Goal: Communication & Community: Answer question/provide support

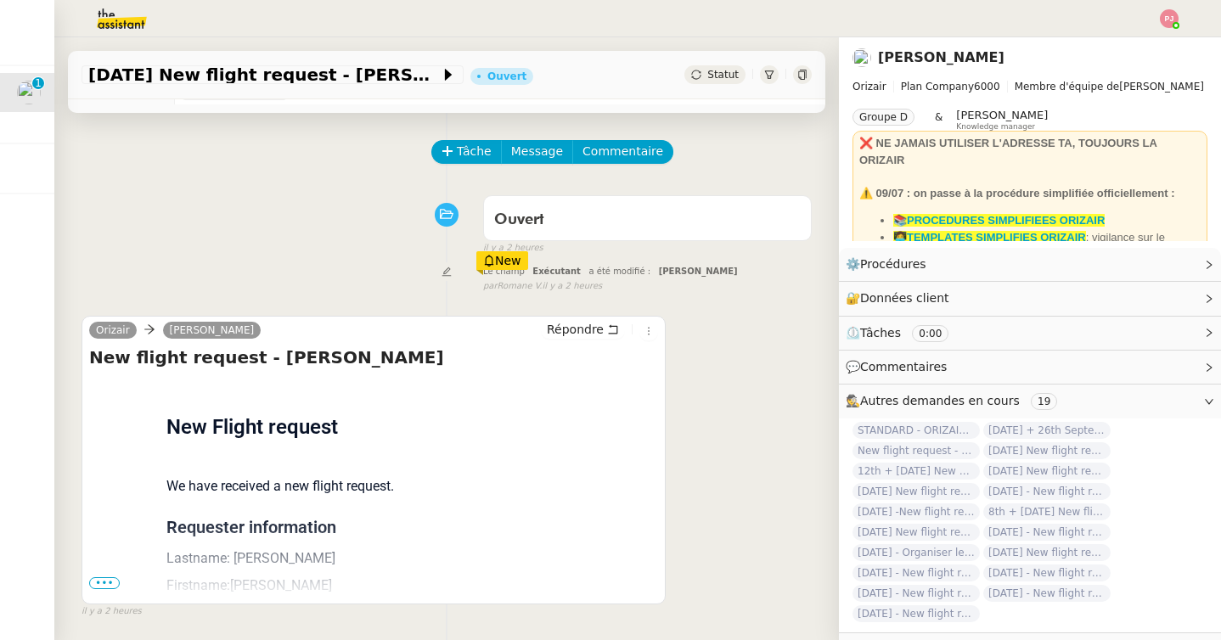
scroll to position [51, 0]
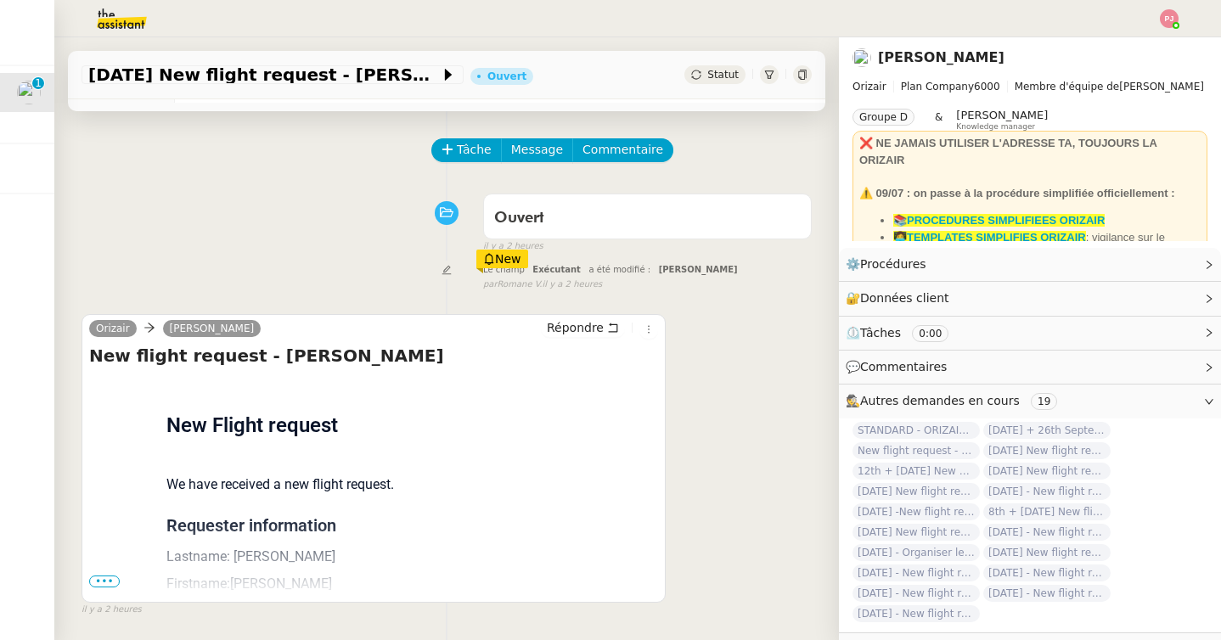
click at [465, 139] on button "Tâche" at bounding box center [466, 150] width 70 height 24
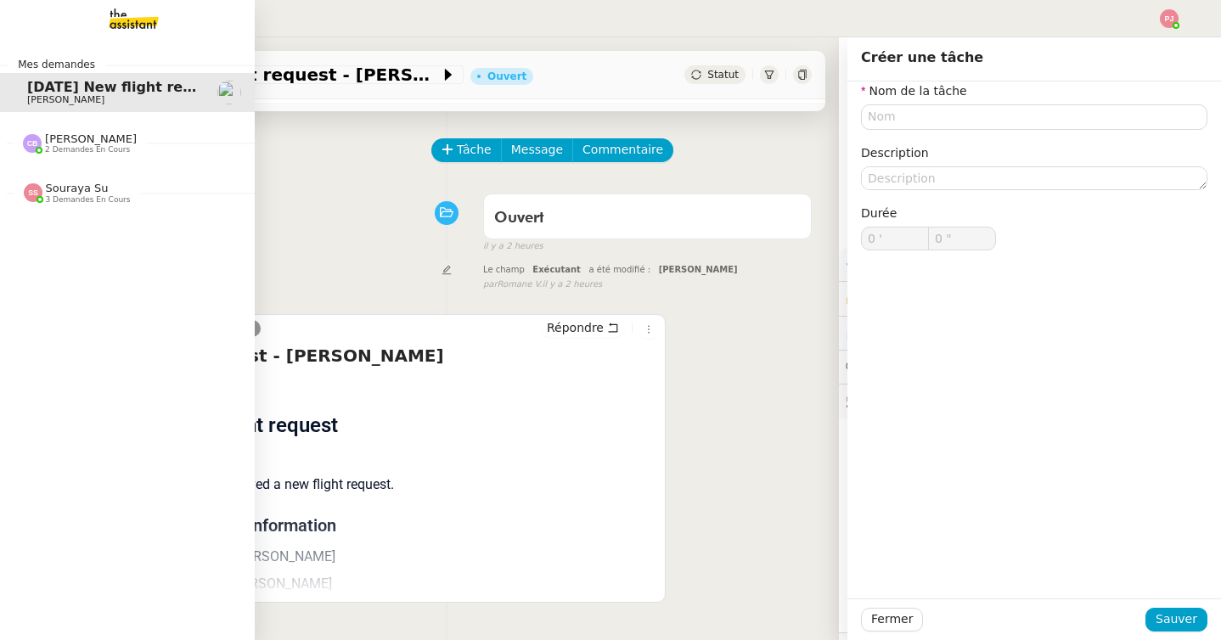
click at [44, 161] on div "Souraya Su 3 demandes en cours" at bounding box center [127, 185] width 255 height 49
click at [73, 144] on span "[PERSON_NAME]" at bounding box center [91, 138] width 92 height 13
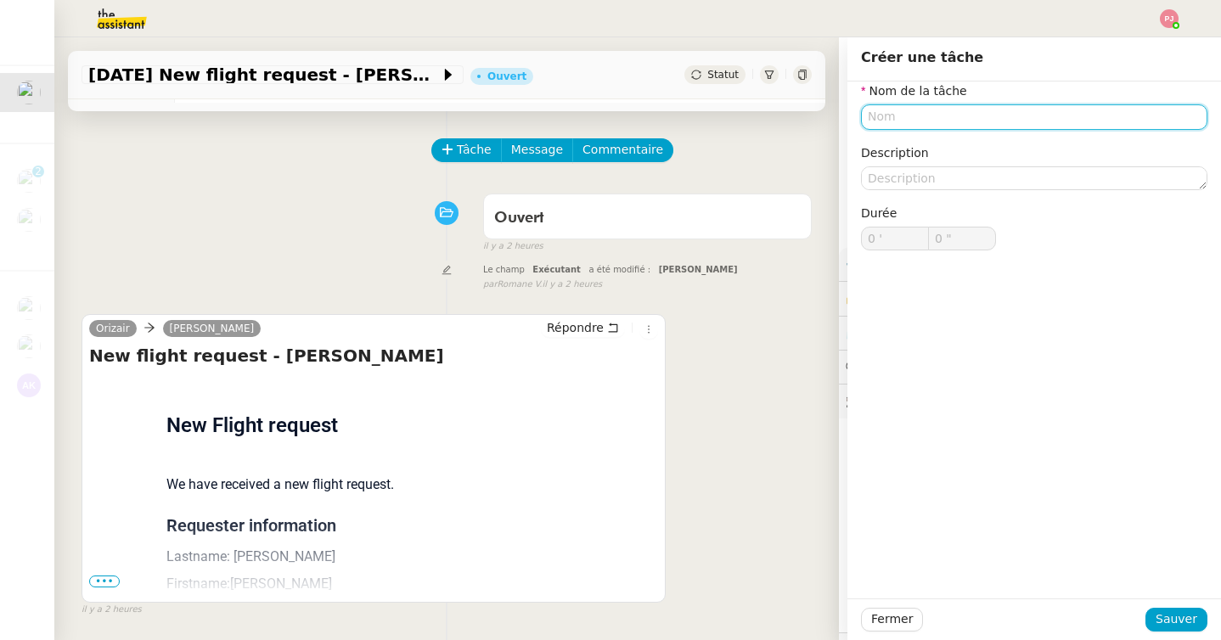
click at [895, 126] on input "text" at bounding box center [1034, 116] width 346 height 25
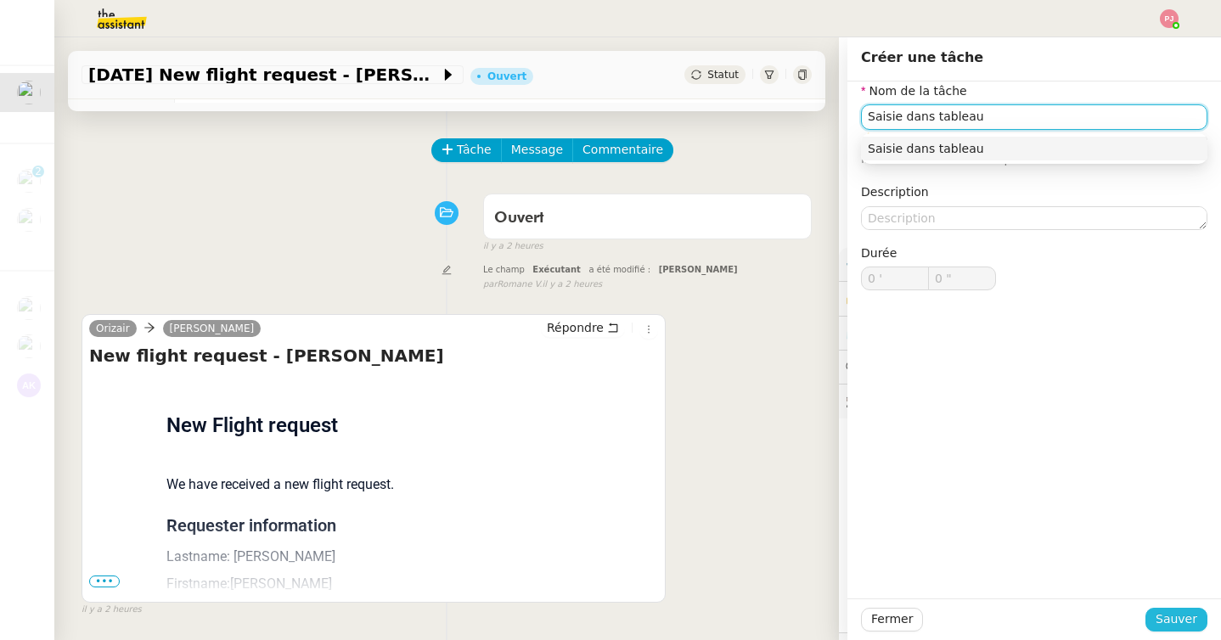
type input "Saisie dans tableau"
click at [1156, 630] on button "Sauver" at bounding box center [1176, 620] width 62 height 24
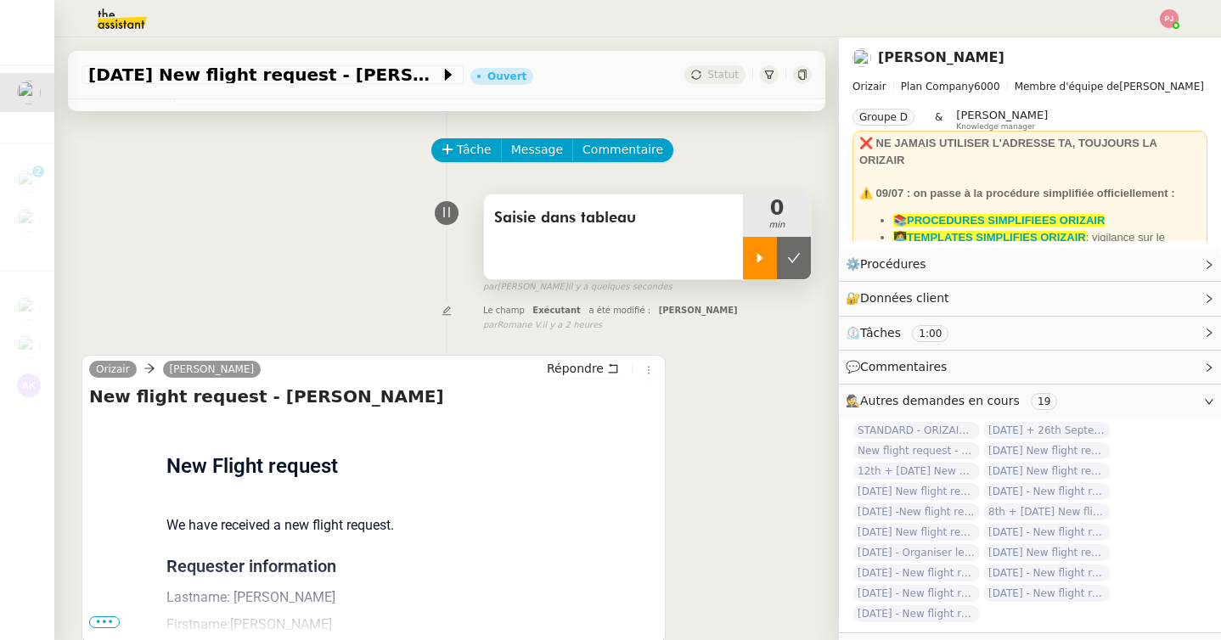
click at [762, 248] on div at bounding box center [760, 258] width 34 height 42
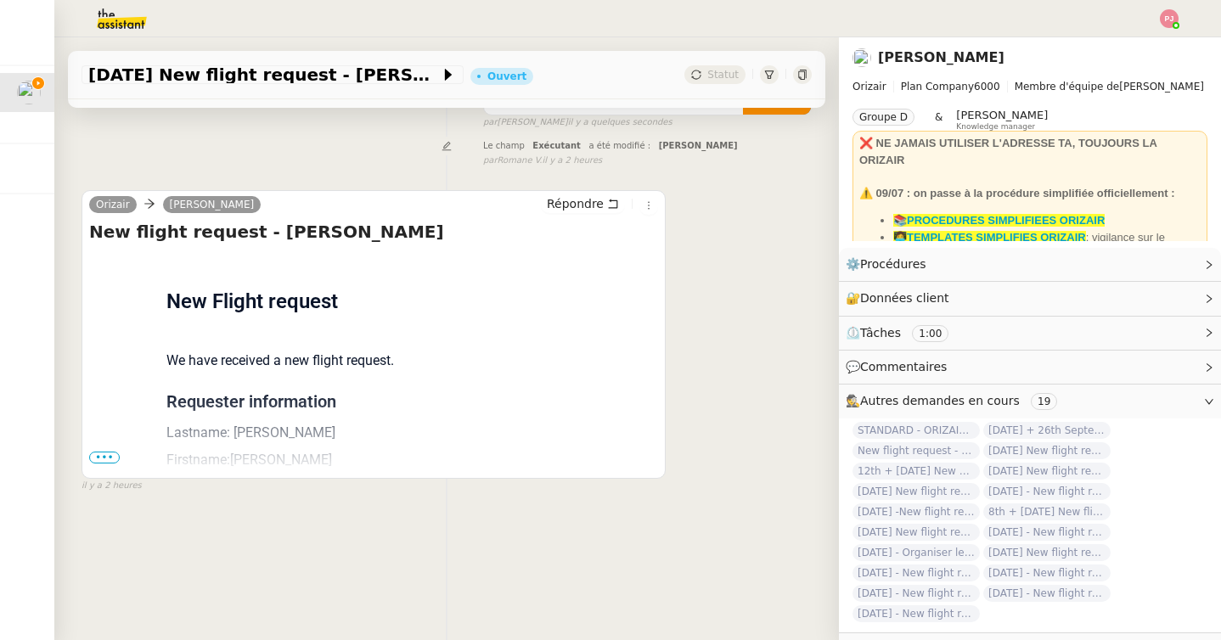
click at [113, 453] on span "•••" at bounding box center [104, 458] width 31 height 12
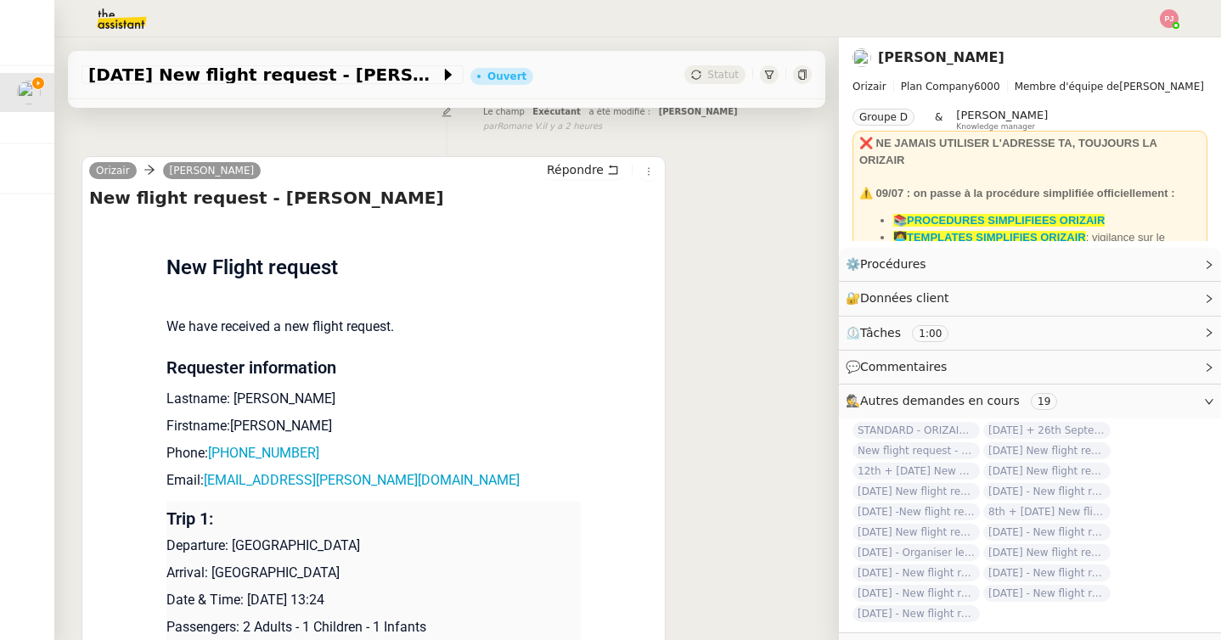
scroll to position [270, 0]
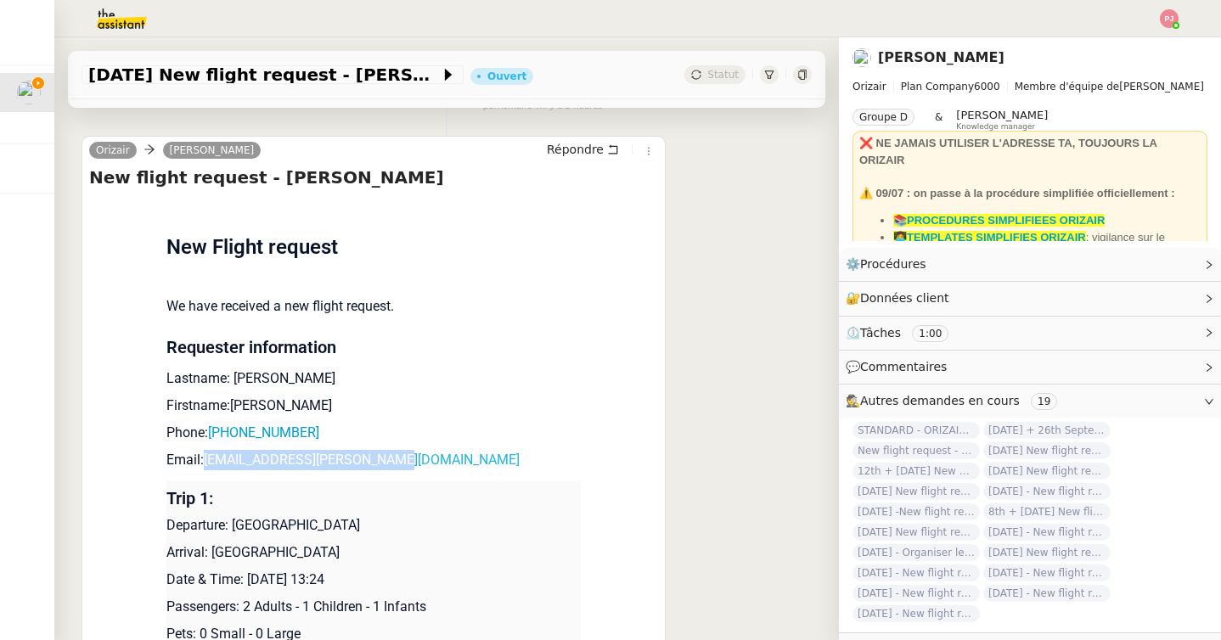
drag, startPoint x: 396, startPoint y: 461, endPoint x: 208, endPoint y: 453, distance: 188.6
click at [208, 453] on p "Email: [EMAIL_ADDRESS][PERSON_NAME][DOMAIN_NAME]" at bounding box center [373, 460] width 414 height 20
copy link "[EMAIL_ADDRESS][PERSON_NAME][DOMAIN_NAME]"
drag, startPoint x: 328, startPoint y: 429, endPoint x: 222, endPoint y: 429, distance: 105.2
click at [222, 429] on p "Phone: [PHONE_NUMBER]" at bounding box center [373, 433] width 414 height 20
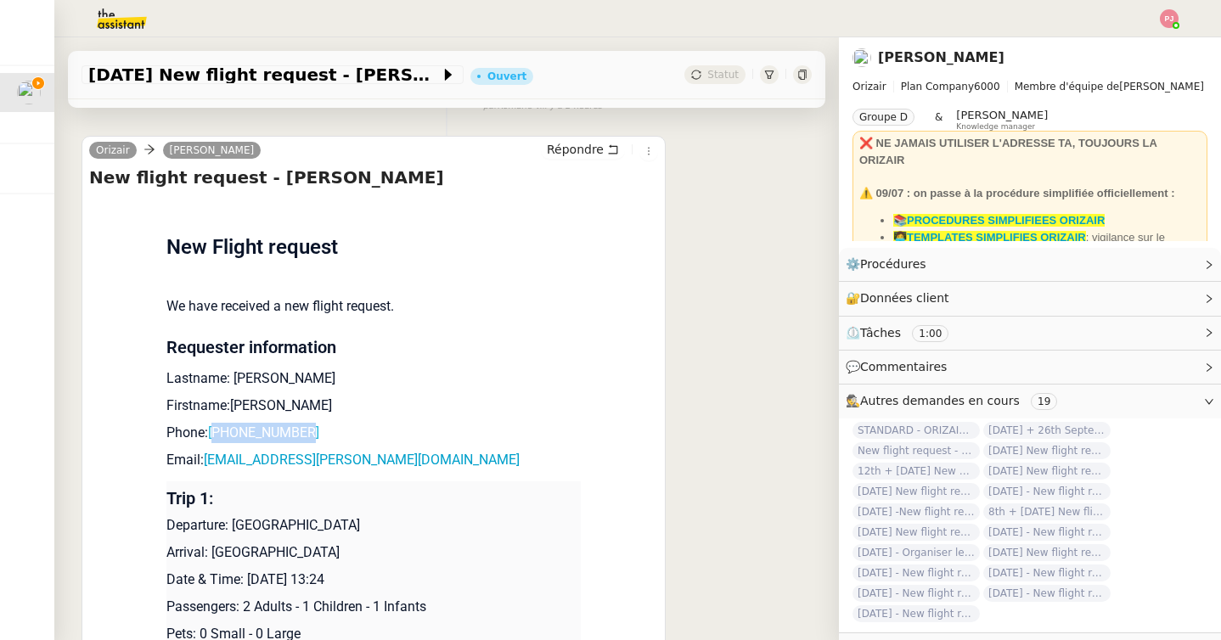
copy link "447378608724"
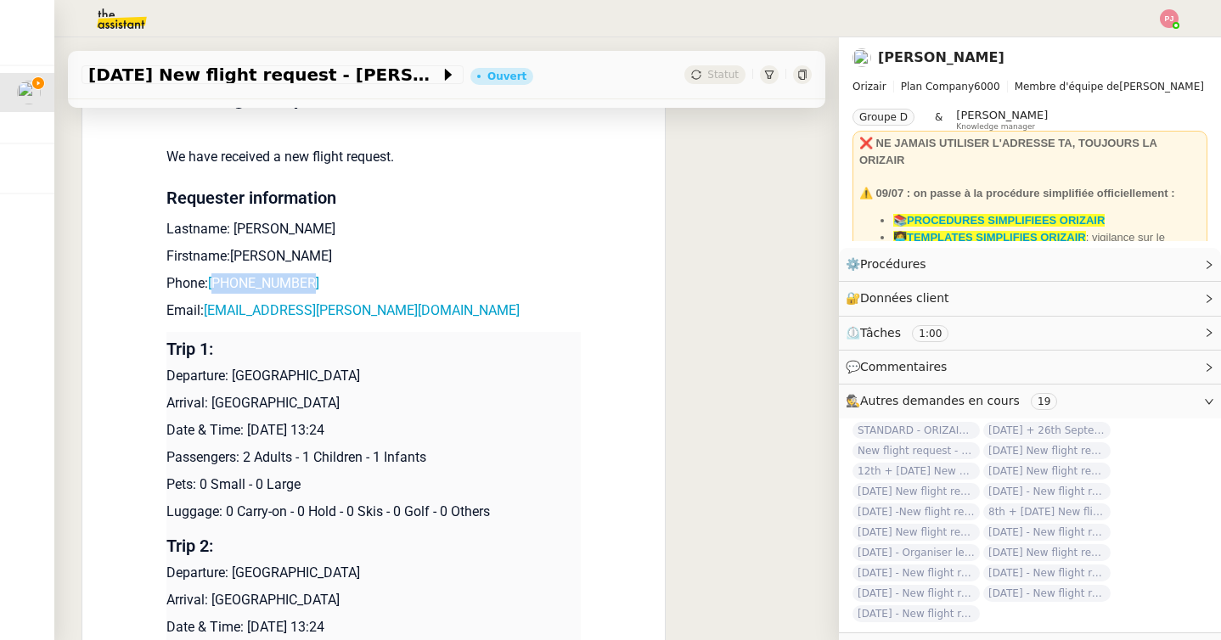
scroll to position [426, 0]
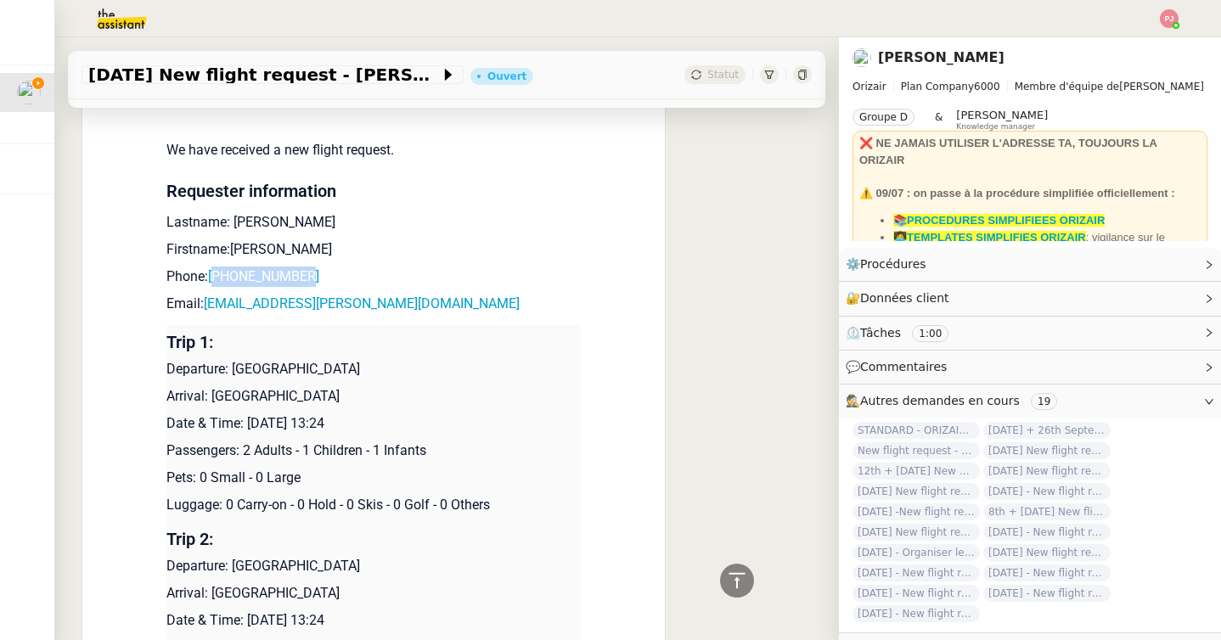
drag, startPoint x: 399, startPoint y: 374, endPoint x: 234, endPoint y: 369, distance: 164.7
click at [234, 369] on p "Departure: [GEOGRAPHIC_DATA]" at bounding box center [373, 369] width 414 height 20
copy p "[GEOGRAPHIC_DATA]"
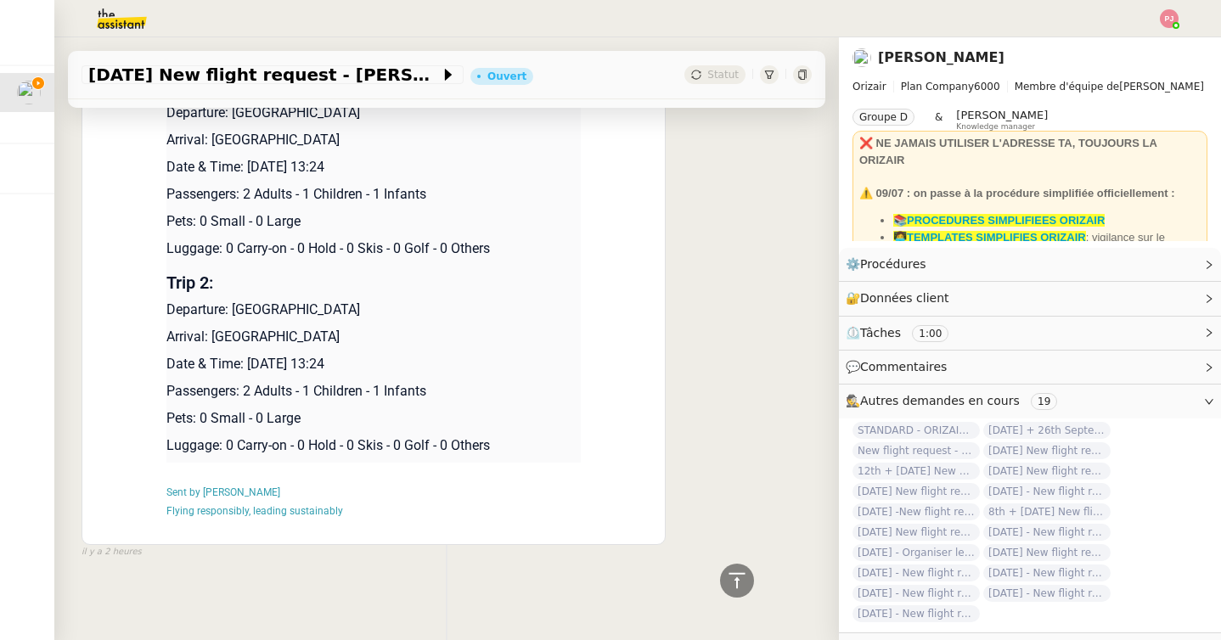
scroll to position [665, 0]
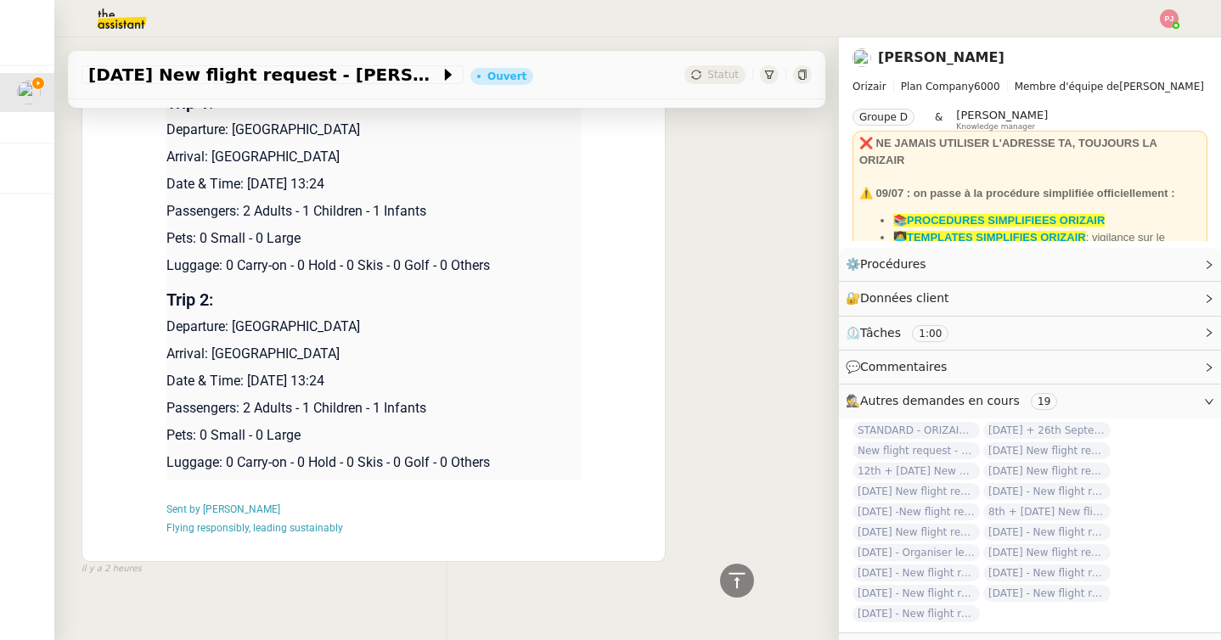
drag, startPoint x: 384, startPoint y: 155, endPoint x: 216, endPoint y: 149, distance: 168.2
click at [216, 149] on p "Arrival: [GEOGRAPHIC_DATA]" at bounding box center [373, 157] width 414 height 20
click at [210, 149] on p "Arrival: [GEOGRAPHIC_DATA]" at bounding box center [373, 157] width 414 height 20
drag, startPoint x: 210, startPoint y: 149, endPoint x: 380, endPoint y: 149, distance: 169.8
click at [380, 149] on p "Arrival: [GEOGRAPHIC_DATA]" at bounding box center [373, 157] width 414 height 20
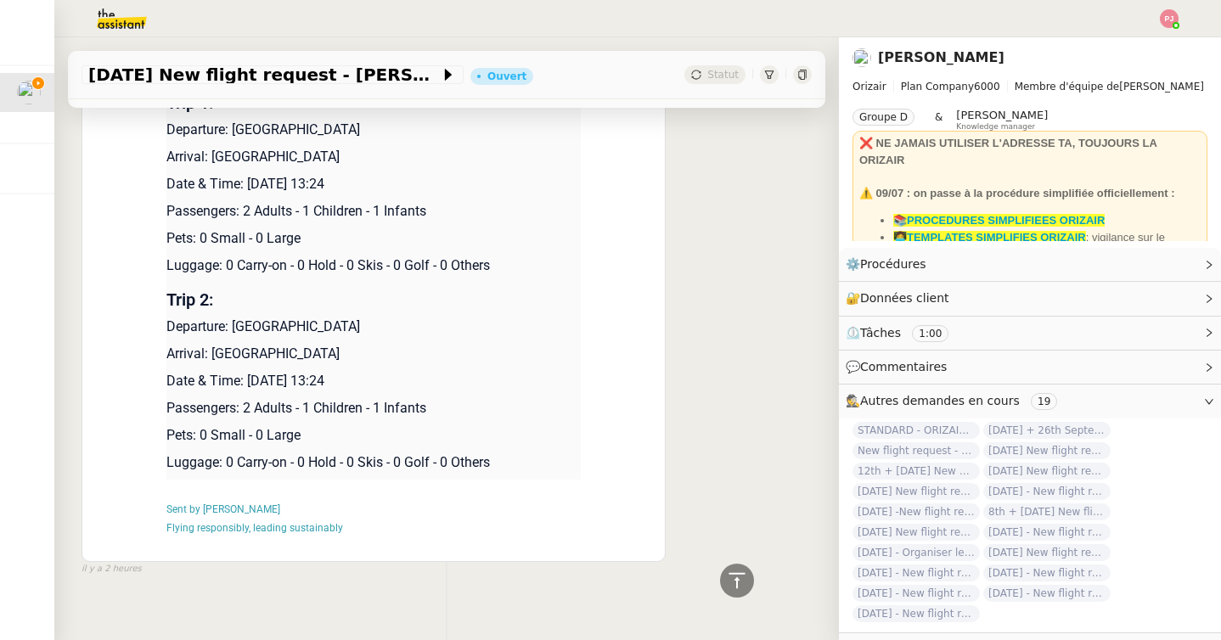
copy p "[GEOGRAPHIC_DATA]"
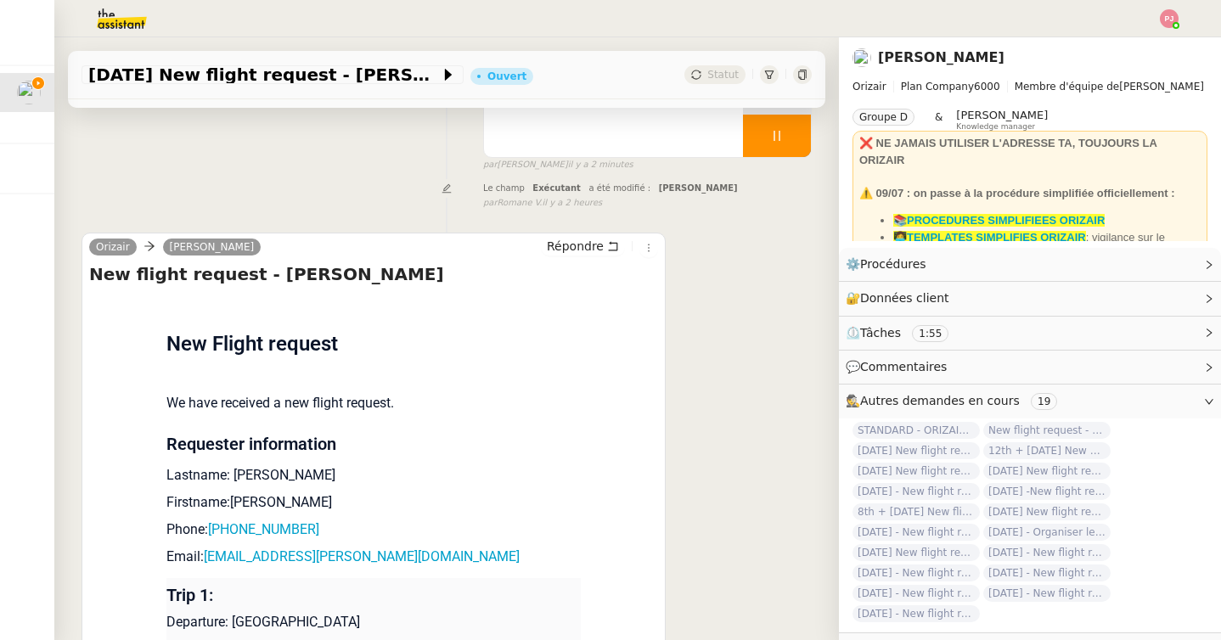
scroll to position [0, 0]
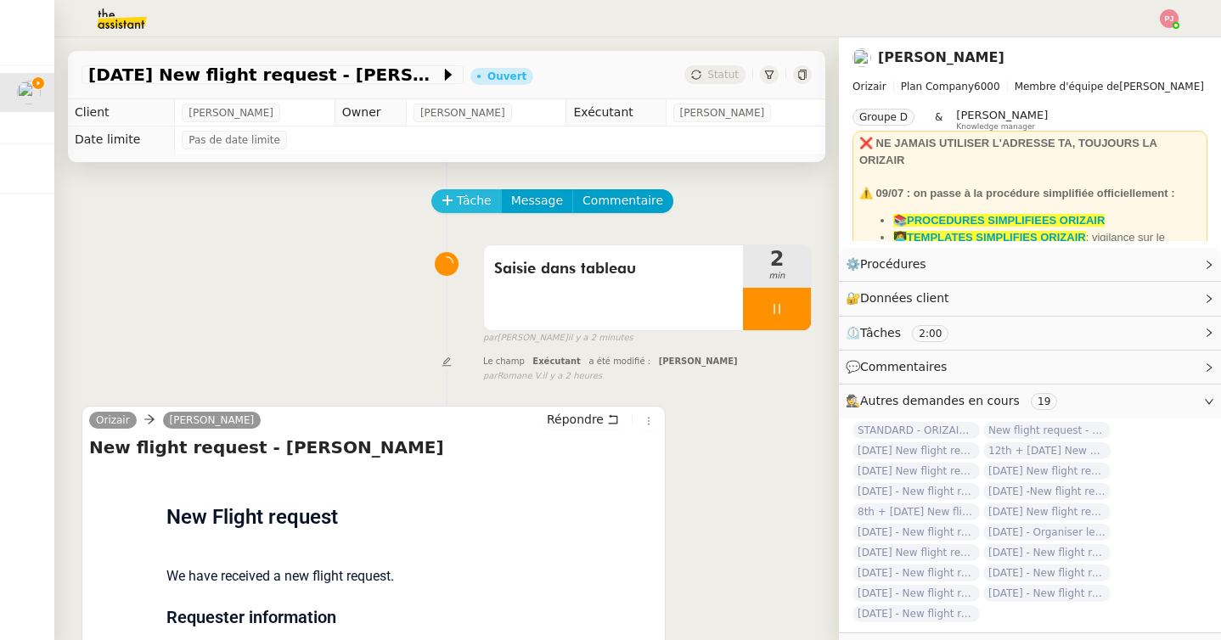
click at [491, 196] on button "Tâche" at bounding box center [466, 201] width 70 height 24
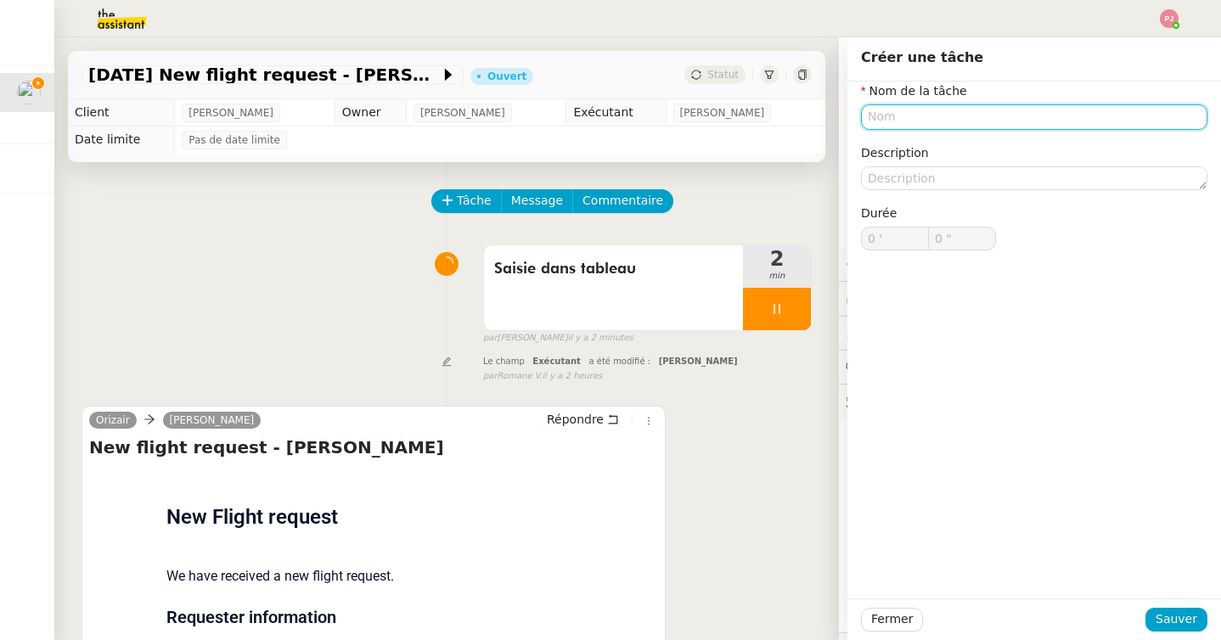
click at [883, 118] on input "text" at bounding box center [1034, 116] width 346 height 25
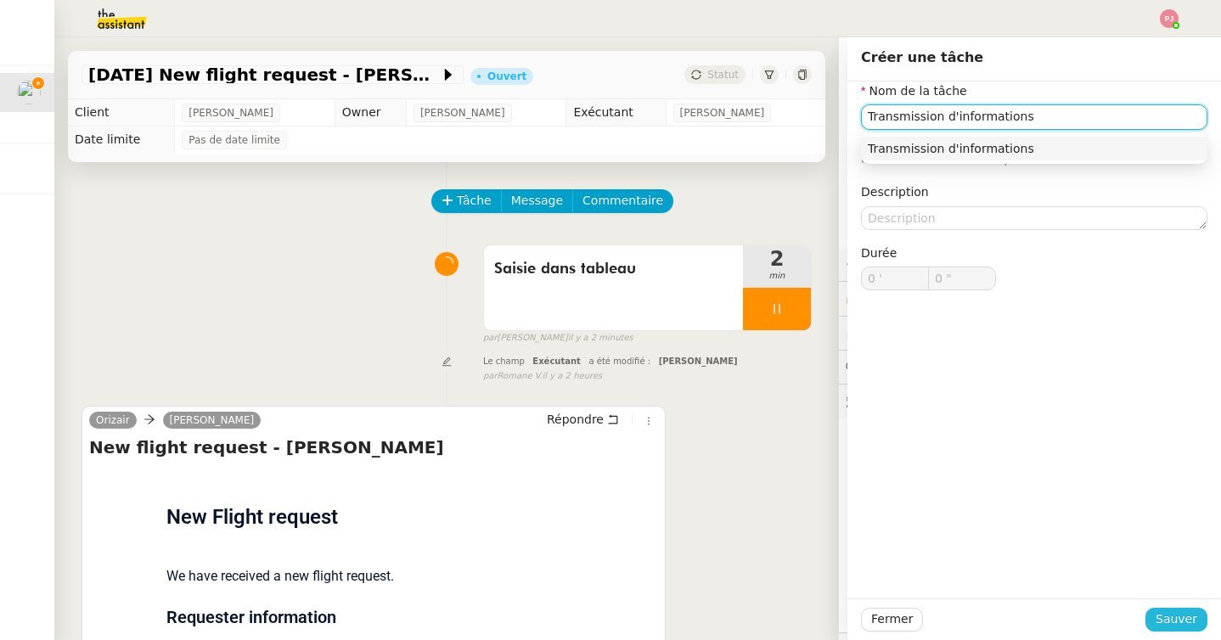
type input "Transmission d'informations"
click at [1165, 615] on span "Sauver" at bounding box center [1176, 619] width 42 height 20
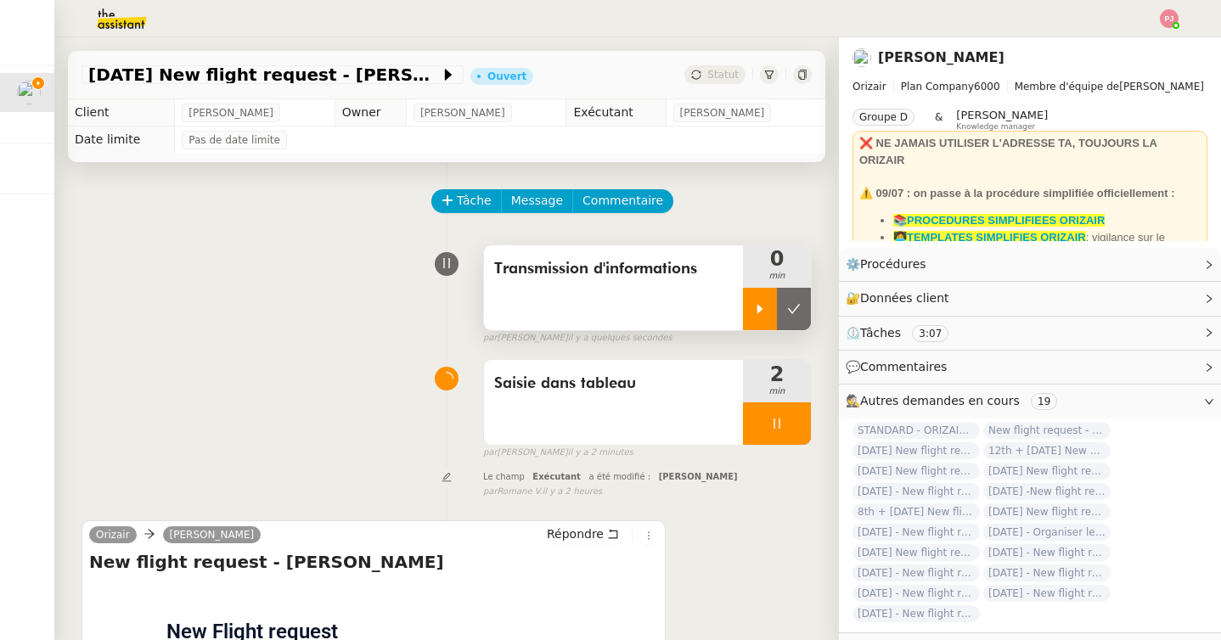
click at [750, 311] on div at bounding box center [760, 309] width 34 height 42
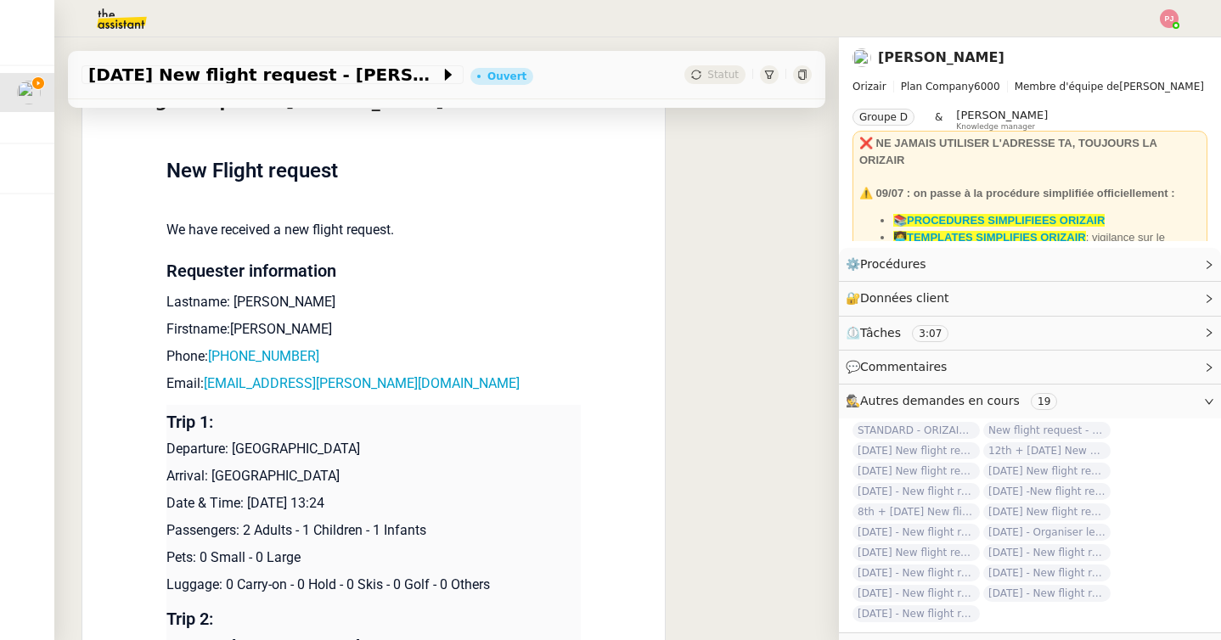
scroll to position [466, 0]
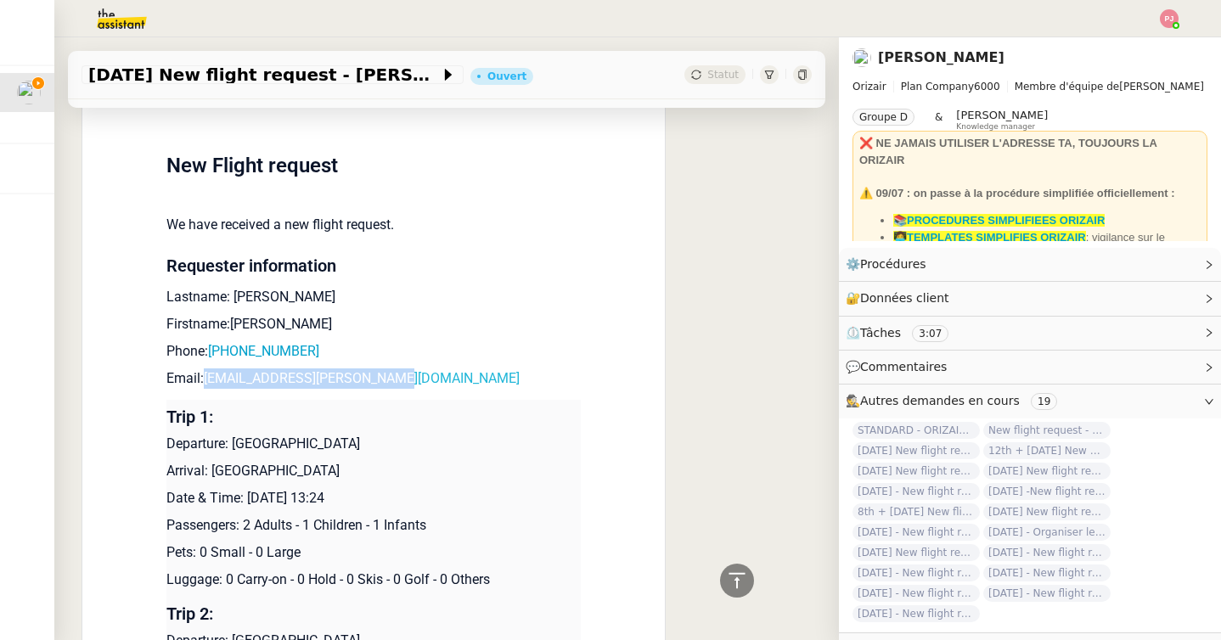
drag, startPoint x: 401, startPoint y: 382, endPoint x: 210, endPoint y: 377, distance: 191.9
click at [210, 377] on p "Email: [EMAIL_ADDRESS][PERSON_NAME][DOMAIN_NAME]" at bounding box center [373, 378] width 414 height 20
copy link "[EMAIL_ADDRESS][PERSON_NAME][DOMAIN_NAME]"
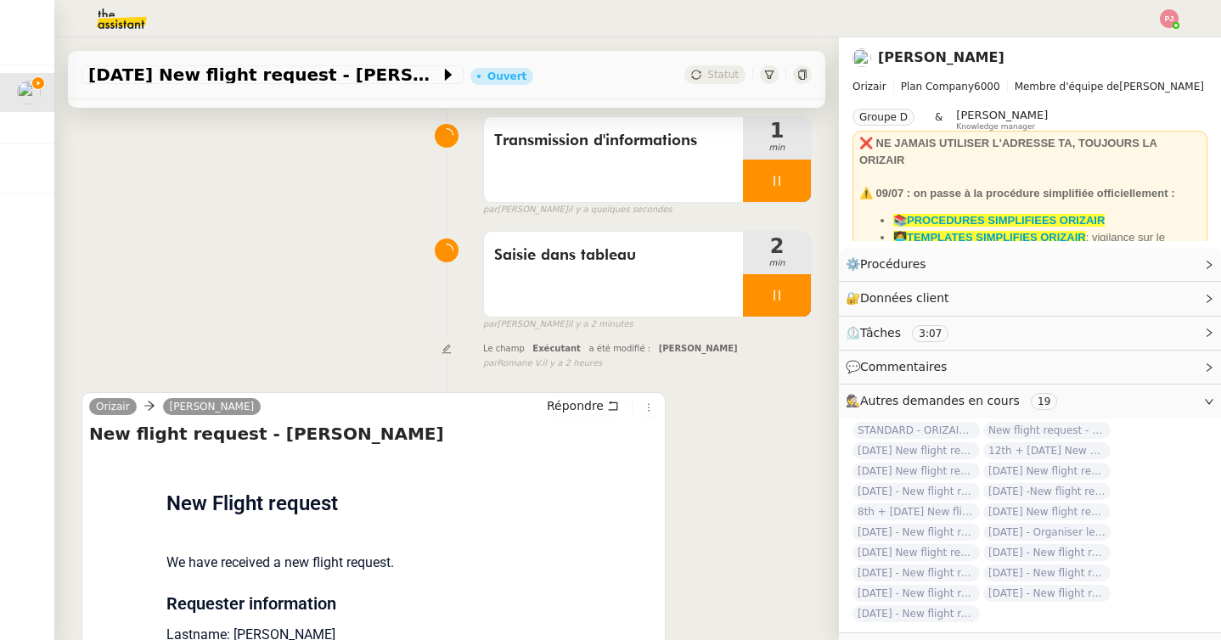
scroll to position [0, 0]
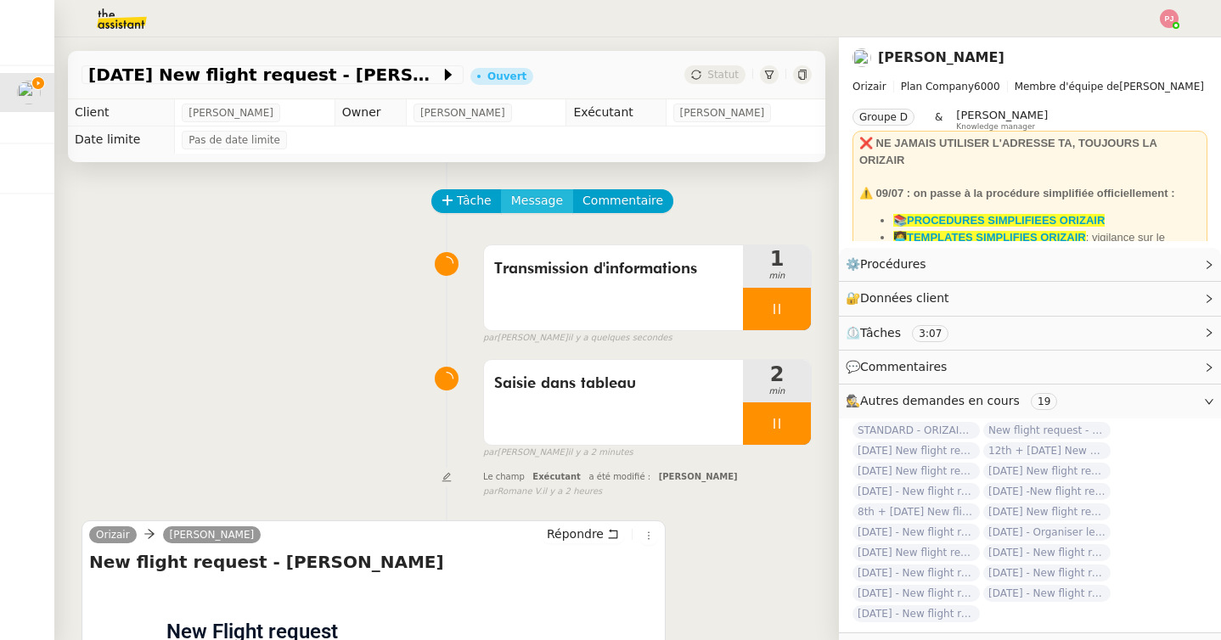
click at [516, 199] on span "Message" at bounding box center [537, 201] width 52 height 20
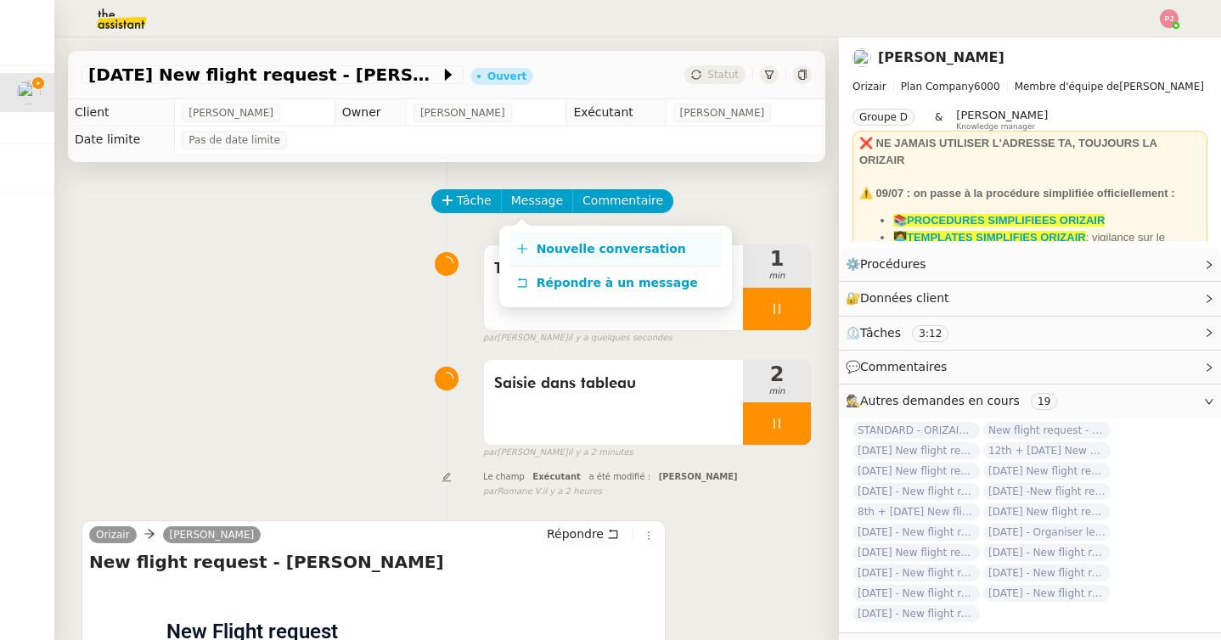
click at [528, 250] on link "Nouvelle conversation" at bounding box center [615, 250] width 212 height 34
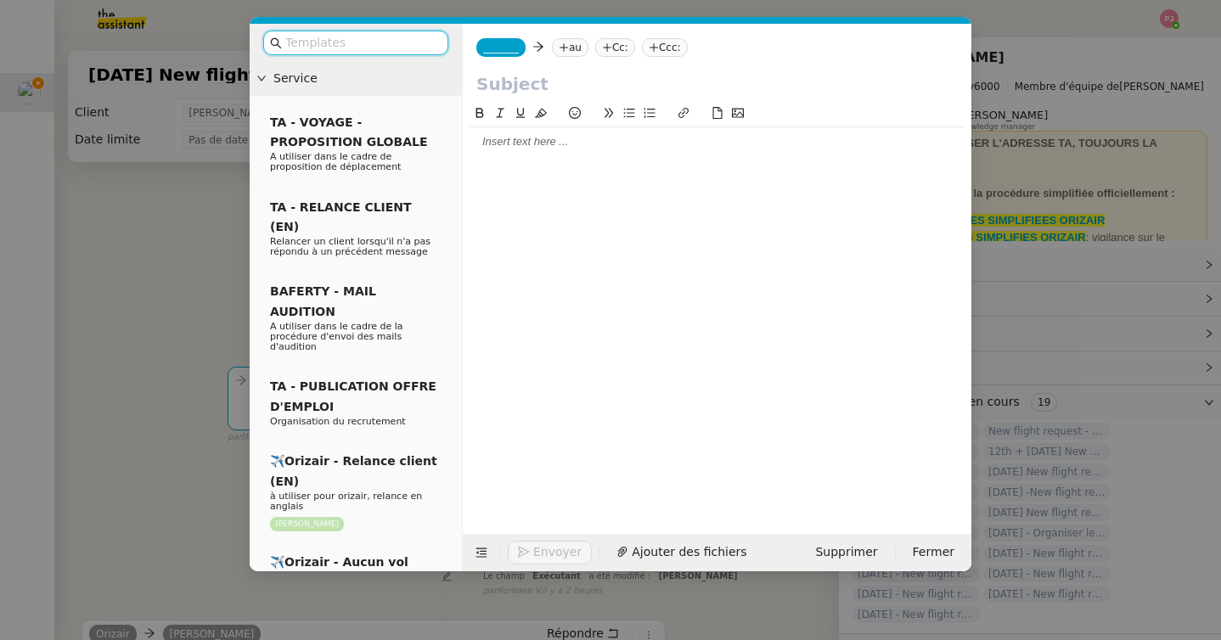
click at [401, 44] on input "text" at bounding box center [361, 43] width 153 height 20
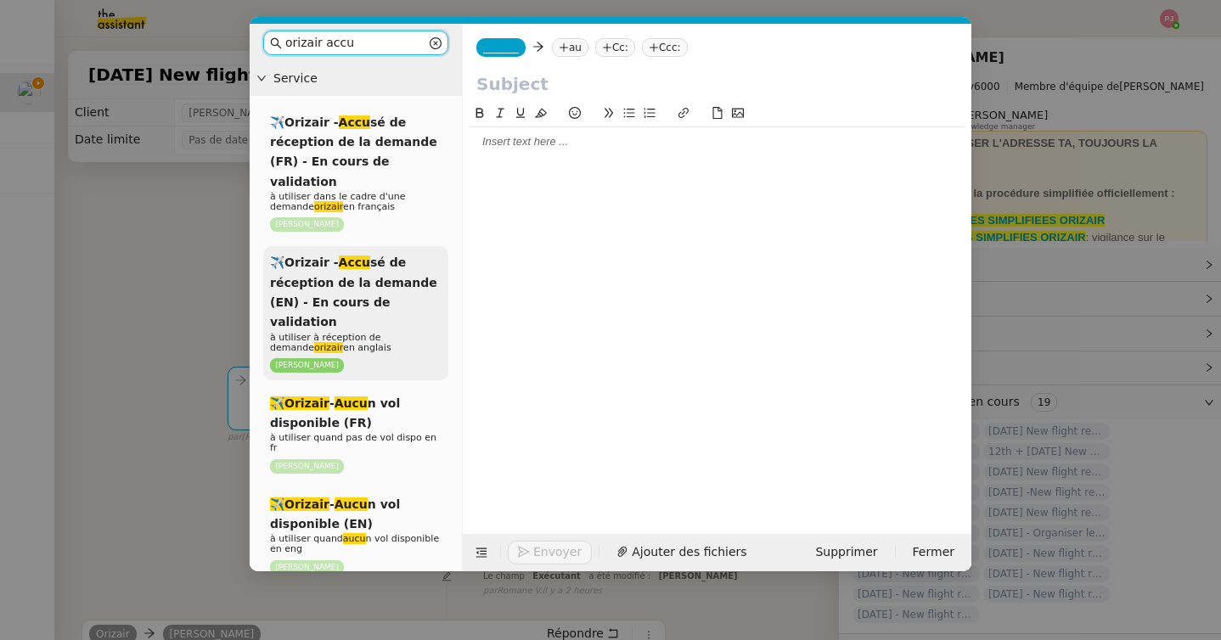
type input "orizair accu"
click at [372, 255] on span "✈️Orizair - Accu sé de réception de la demande (EN) - En cours de validation" at bounding box center [353, 291] width 167 height 73
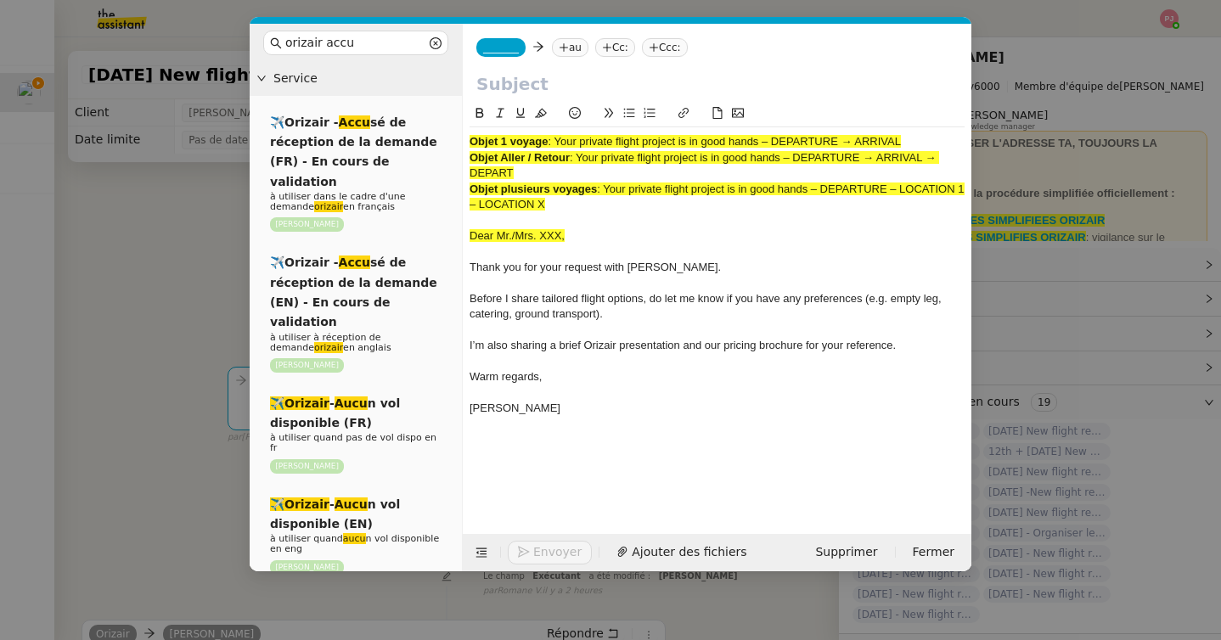
click at [514, 52] on span "_______" at bounding box center [501, 48] width 36 height 12
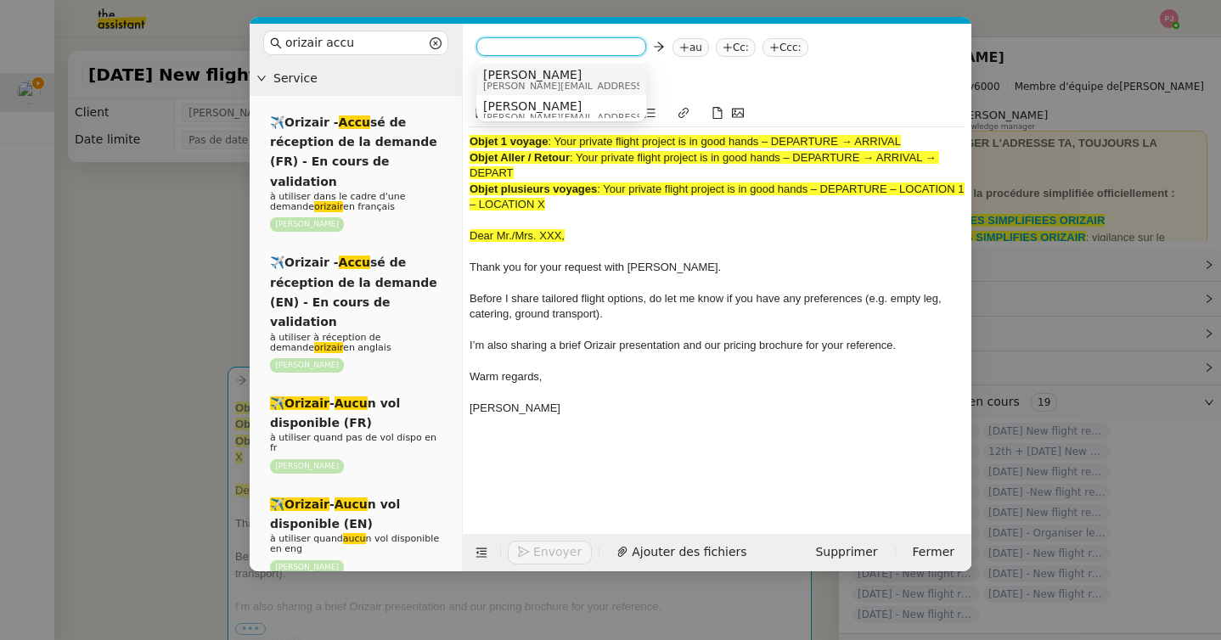
click at [531, 72] on span "[PERSON_NAME]" at bounding box center [603, 75] width 241 height 14
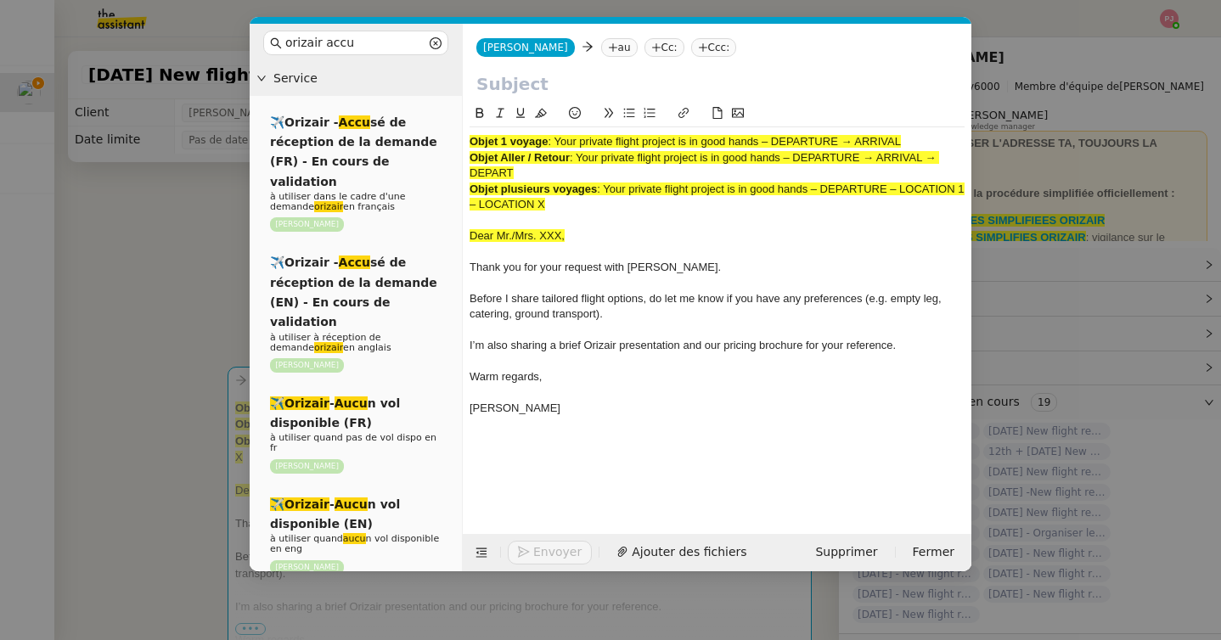
click at [601, 45] on nz-tag "au" at bounding box center [619, 47] width 36 height 19
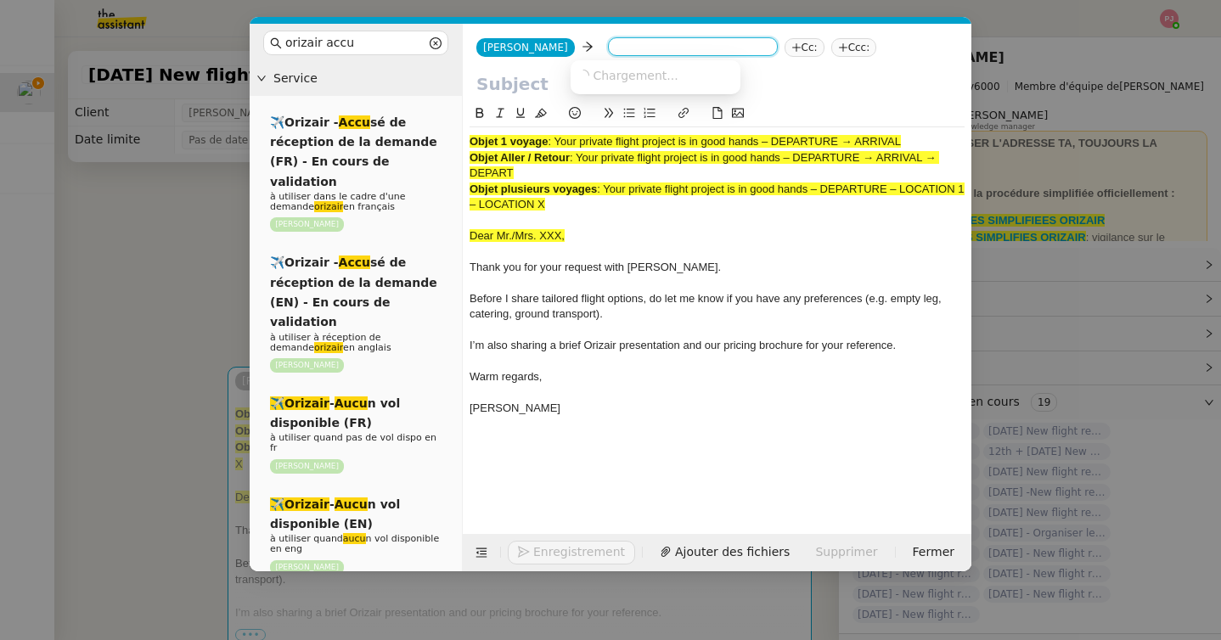
paste input "[EMAIL_ADDRESS][PERSON_NAME][DOMAIN_NAME]"
type input "[EMAIL_ADDRESS][PERSON_NAME][DOMAIN_NAME]"
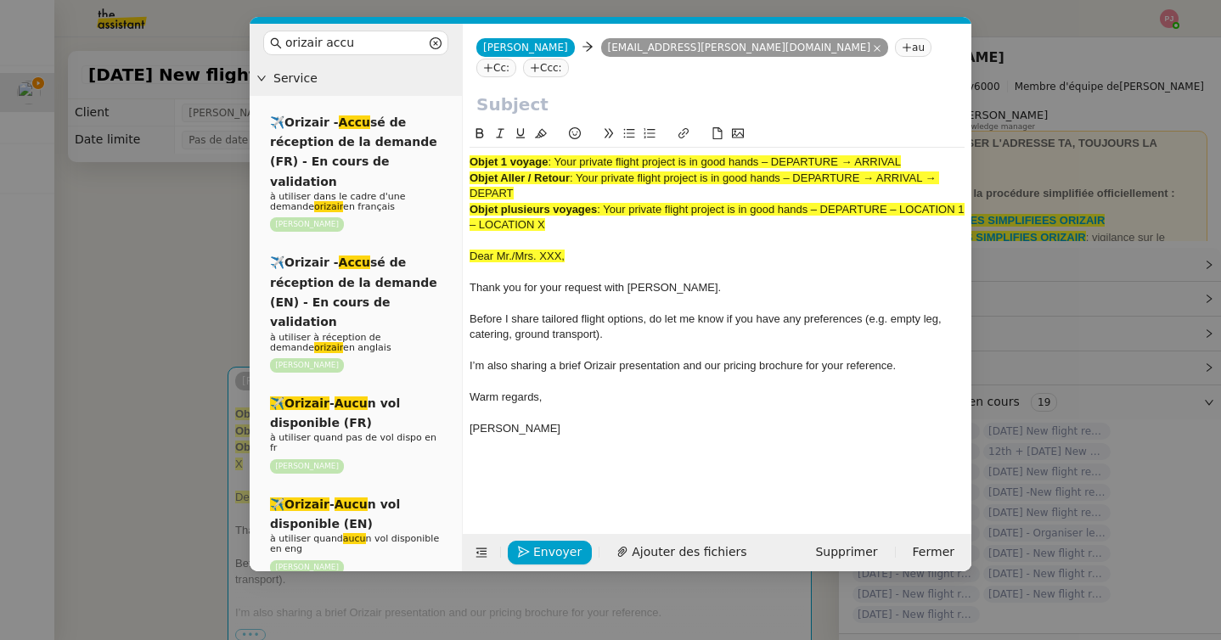
click at [540, 63] on icon at bounding box center [535, 68] width 10 height 10
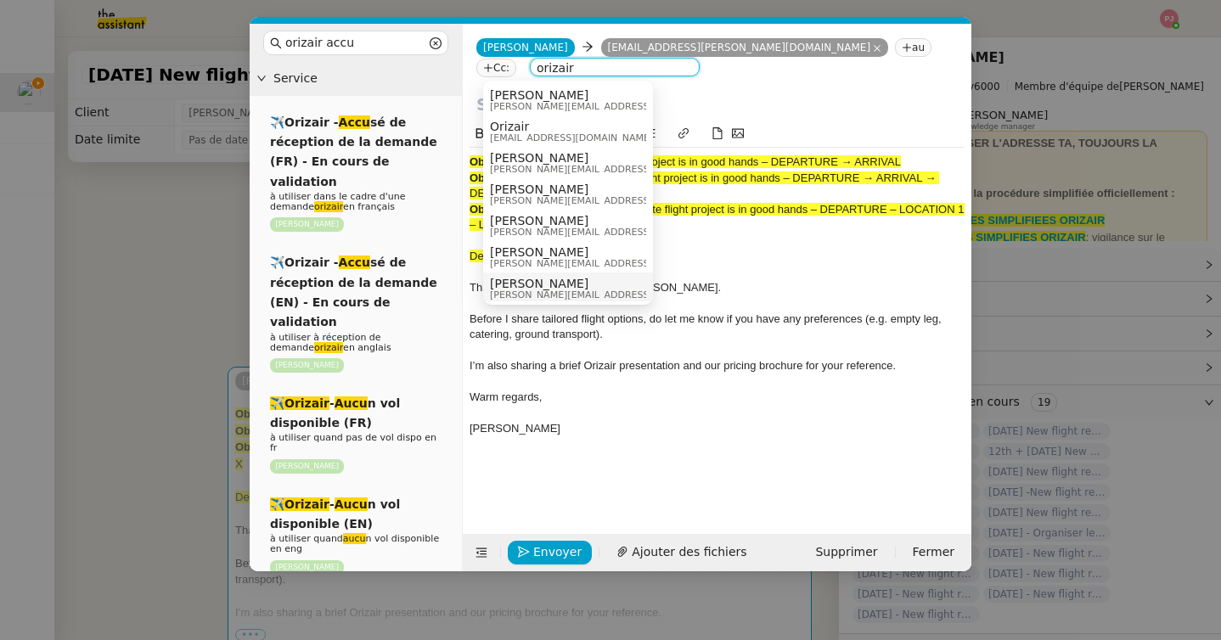
type input "orizair"
click at [550, 277] on span "[PERSON_NAME]" at bounding box center [610, 284] width 241 height 14
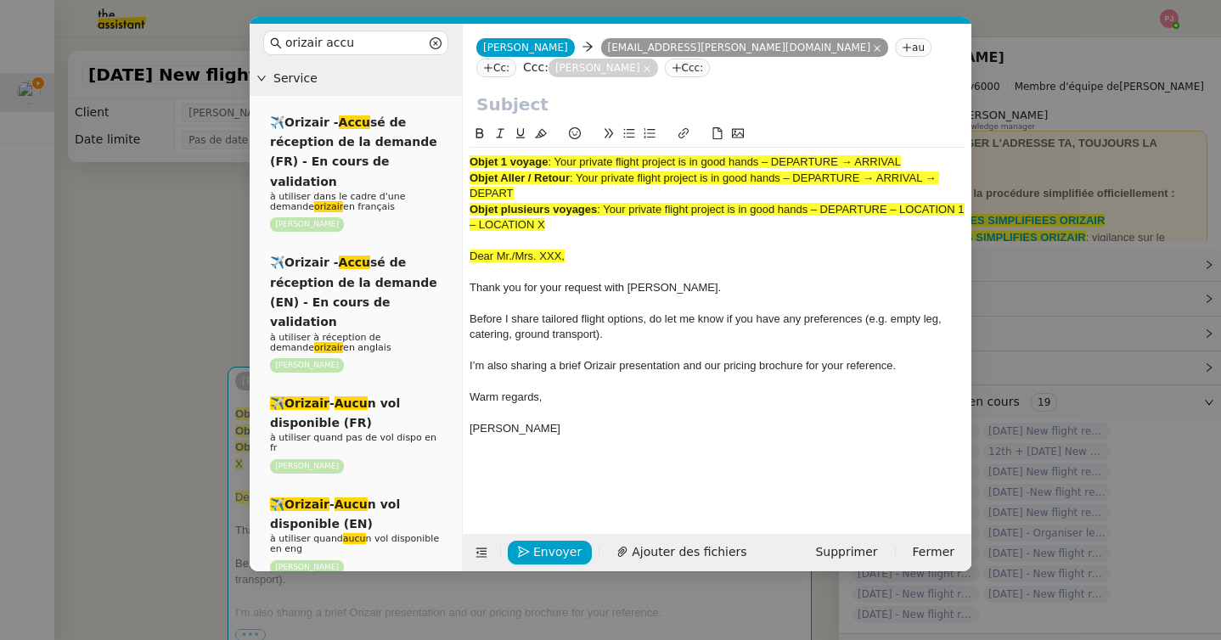
drag, startPoint x: 557, startPoint y: 193, endPoint x: 581, endPoint y: 178, distance: 27.8
click at [581, 178] on div "Objet Aller / Retour : Your private flight project is in good hands – DEPARTURE…" at bounding box center [716, 186] width 495 height 31
copy span "Your private flight project is in good hands – DEPARTURE → ARRIVAL → DEPART"
click at [527, 111] on input "text" at bounding box center [716, 104] width 481 height 25
paste input "Your private flight project is in good hands – DEPARTURE → ARRIVAL → DEPART"
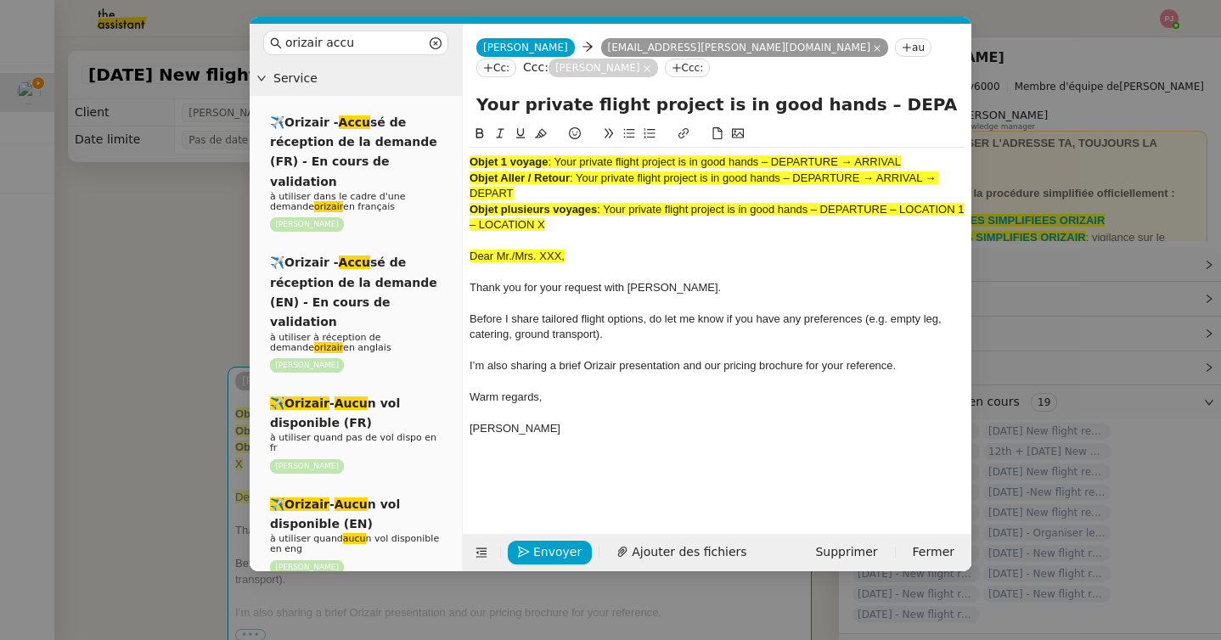
scroll to position [0, 157]
type input "Your private flight project is in good hands – DEPARTURE → ARRIVAL → DEPART"
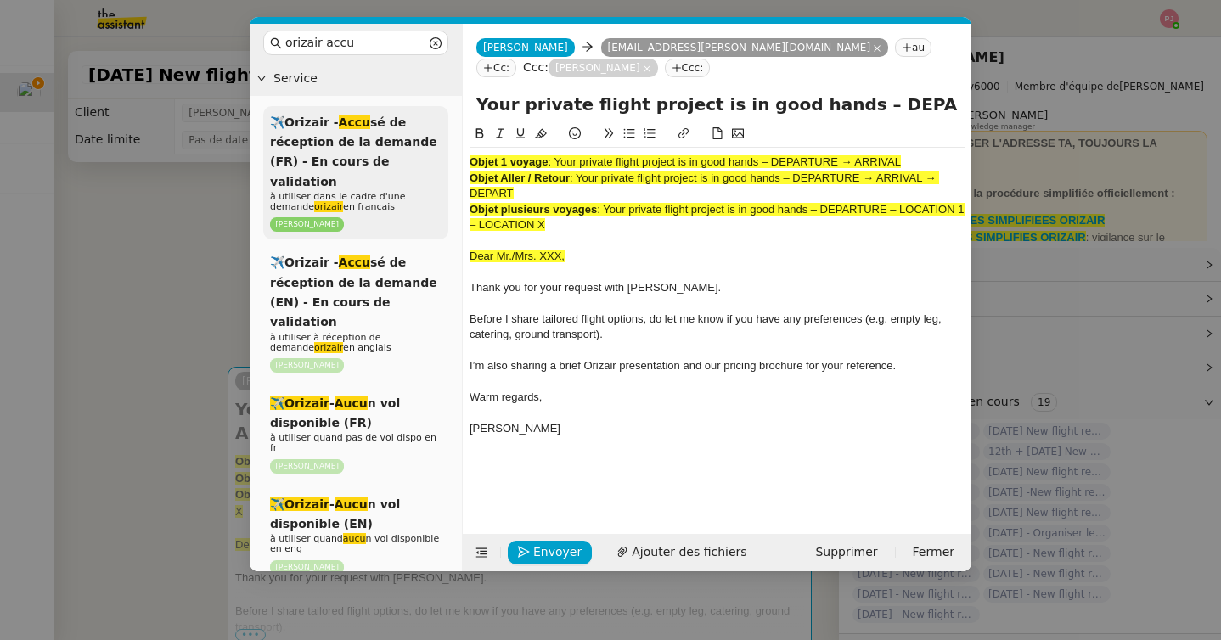
drag, startPoint x: 567, startPoint y: 231, endPoint x: 427, endPoint y: 128, distance: 173.7
click at [427, 128] on nz-layout "orizair accu Service ✈️Orizair - Accu sé de réception de la demande (FR) - En c…" at bounding box center [610, 297] width 721 height 547
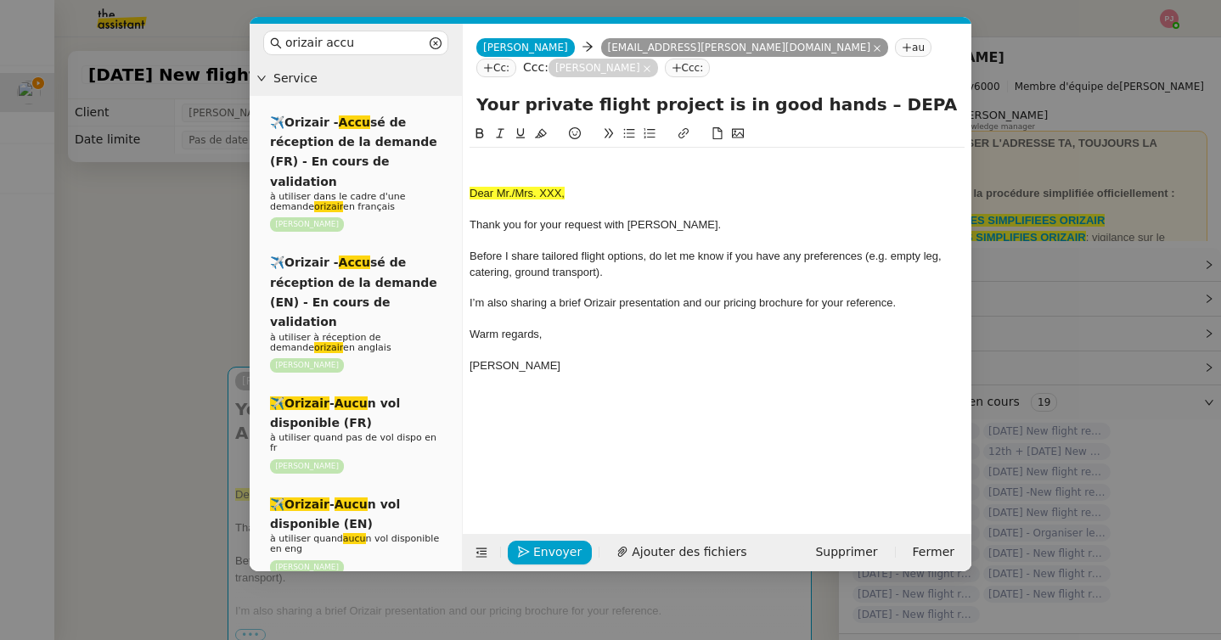
click at [470, 196] on span "Dear Mr./Mrs. XXX," at bounding box center [516, 193] width 95 height 13
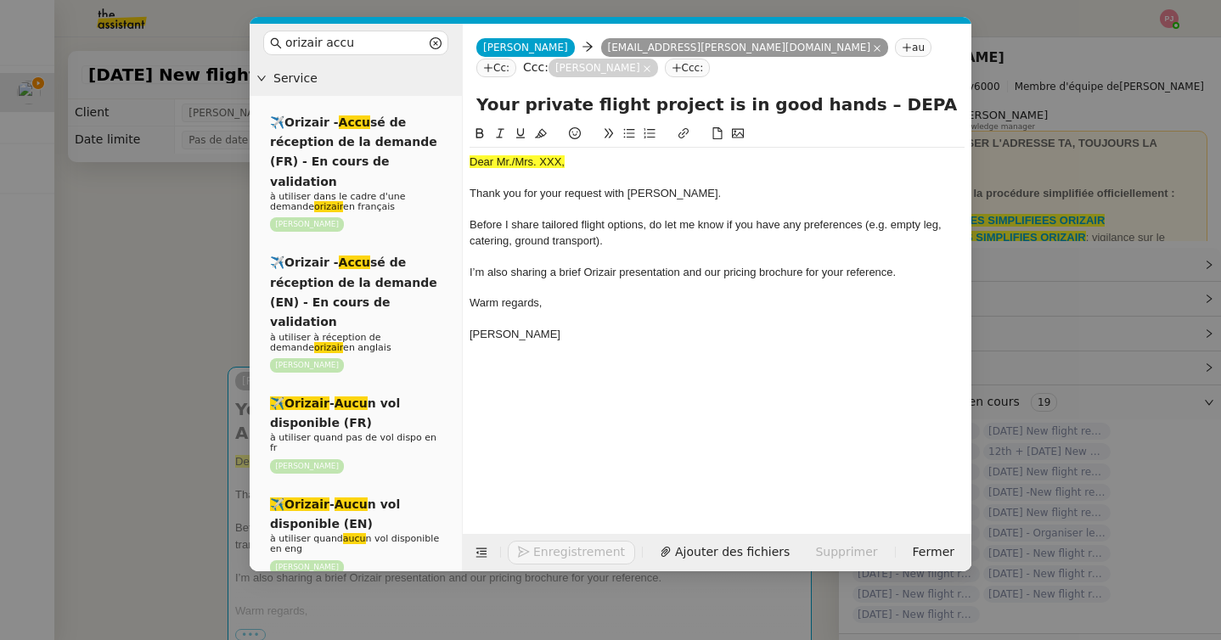
click at [195, 289] on nz-modal-container "orizair accu Service ✈️Orizair - Accu sé de réception de la demande (FR) - En c…" at bounding box center [610, 320] width 1221 height 640
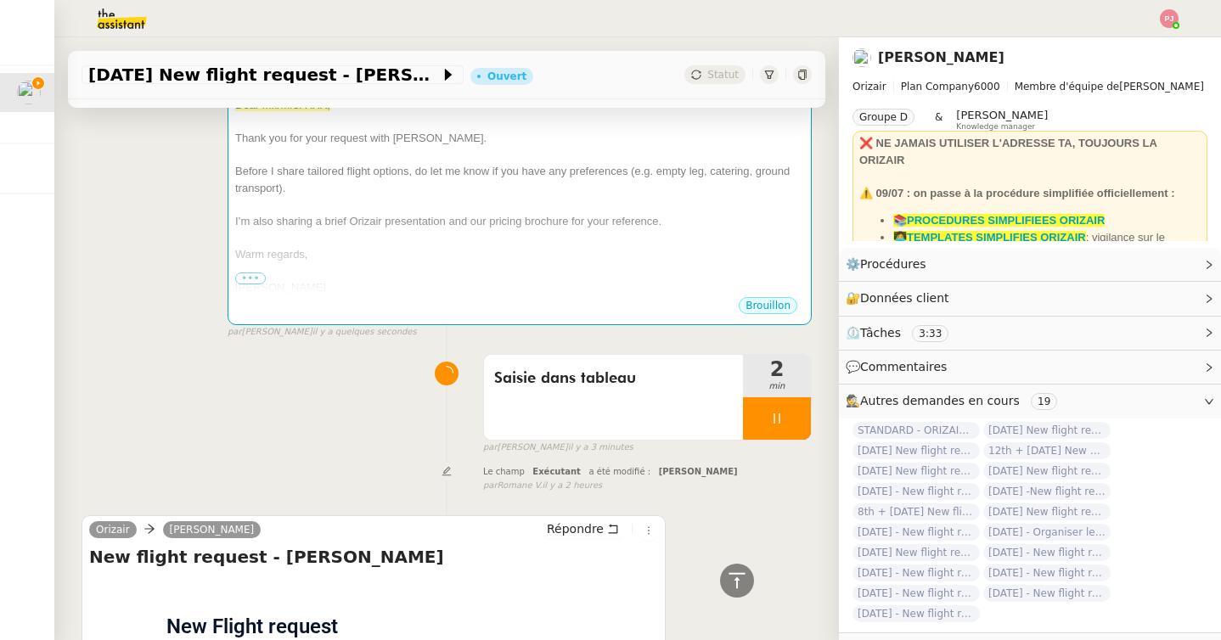
scroll to position [324, 0]
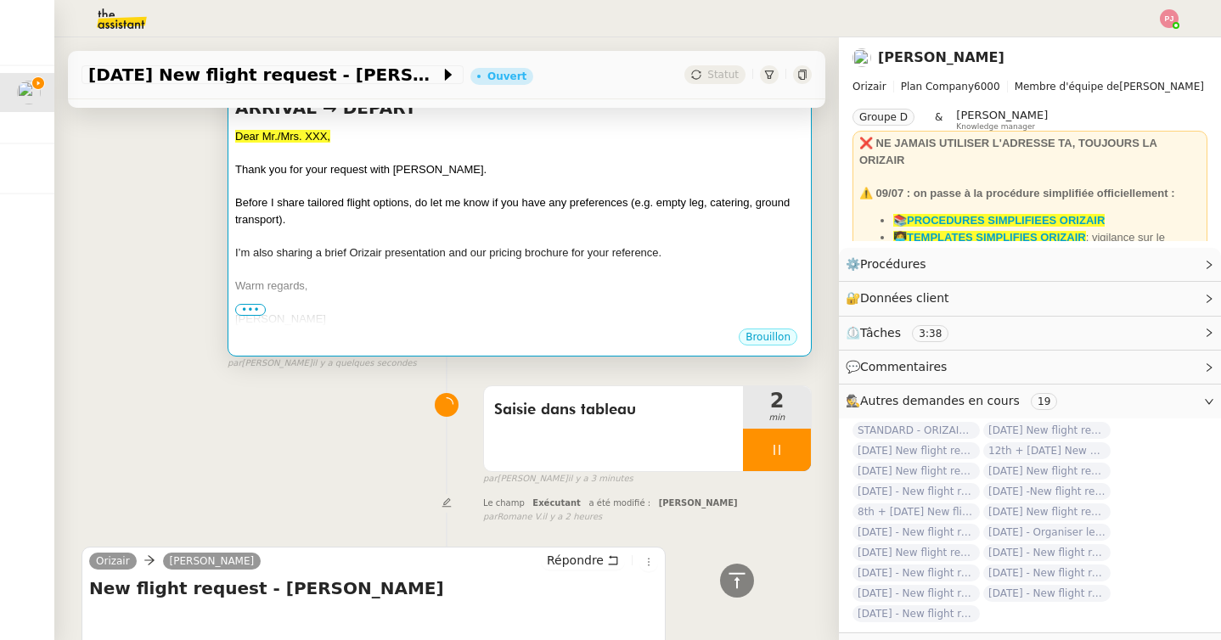
click at [337, 233] on div at bounding box center [519, 235] width 569 height 17
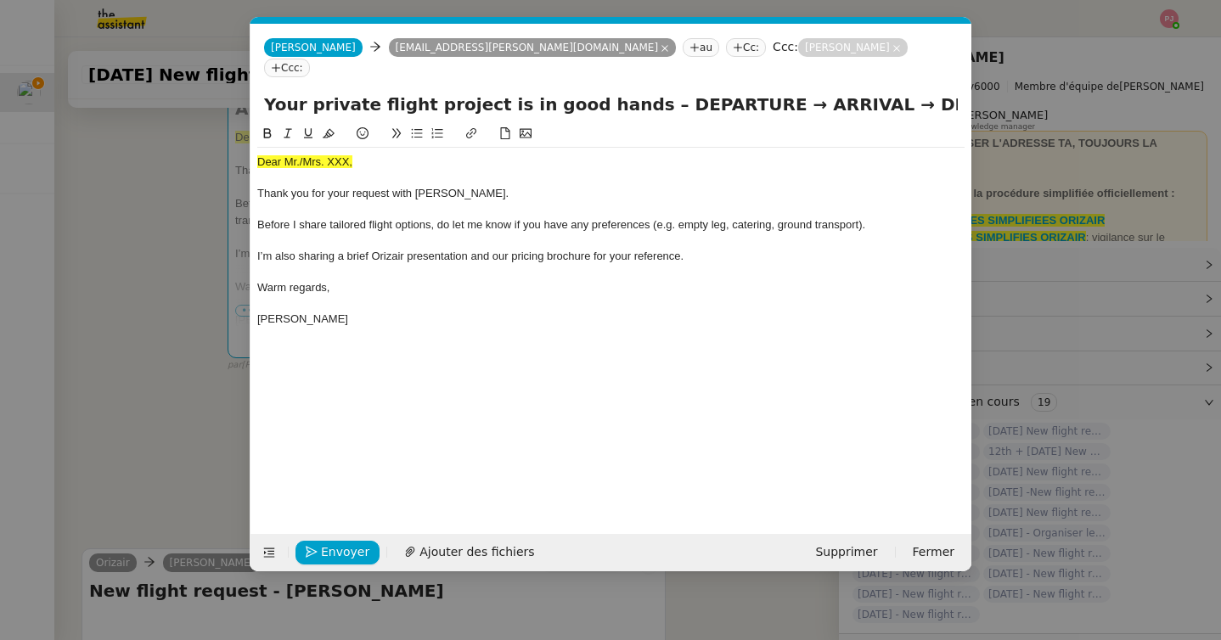
scroll to position [0, 99]
drag, startPoint x: 362, startPoint y: 146, endPoint x: 194, endPoint y: 141, distance: 169.0
click at [194, 141] on nz-modal-container "orizair accu Service ✈️Orizair - Accu sé de réception de la demande (FR) - En c…" at bounding box center [610, 320] width 1221 height 640
click at [110, 373] on nz-modal-container "orizair accu Service ✈️Orizair - Accu sé de réception de la demande (FR) - En c…" at bounding box center [610, 320] width 1221 height 640
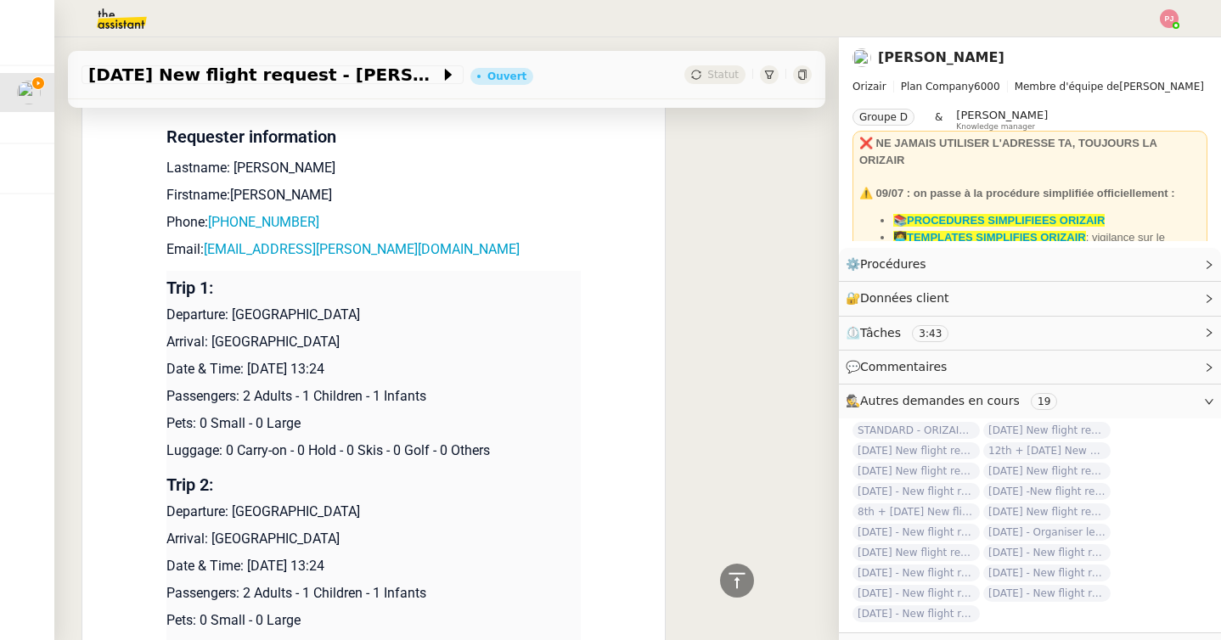
scroll to position [947, 0]
drag, startPoint x: 388, startPoint y: 341, endPoint x: 216, endPoint y: 336, distance: 172.4
click at [216, 336] on p "Arrival: [GEOGRAPHIC_DATA]" at bounding box center [373, 340] width 414 height 20
copy p "[GEOGRAPHIC_DATA]"
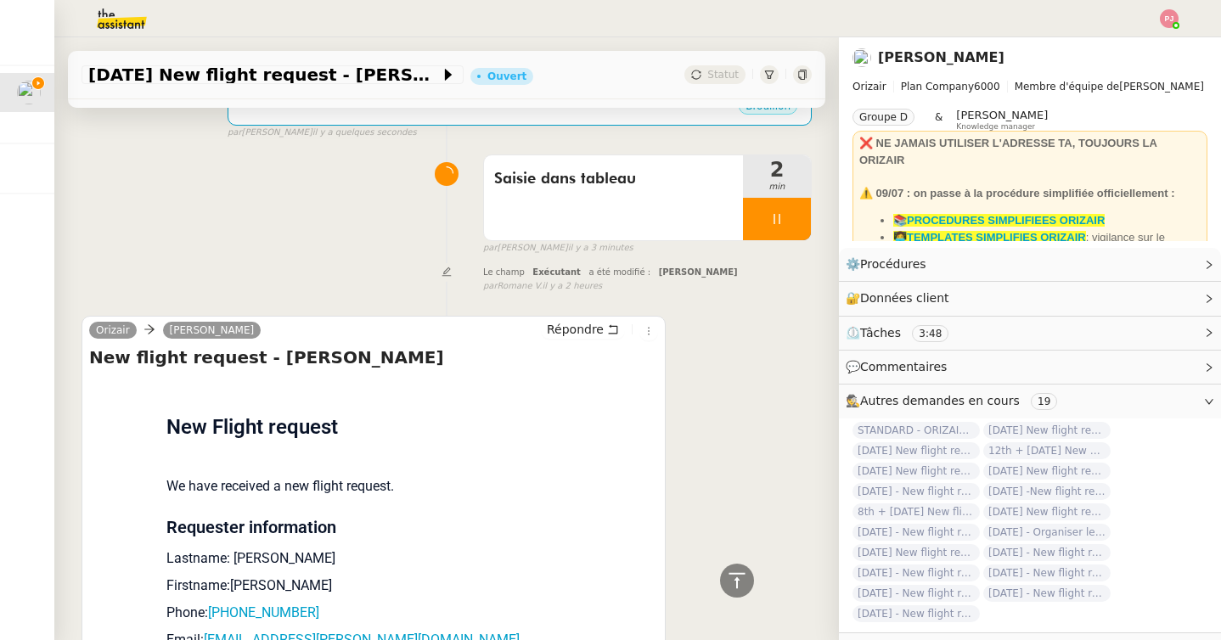
scroll to position [0, 0]
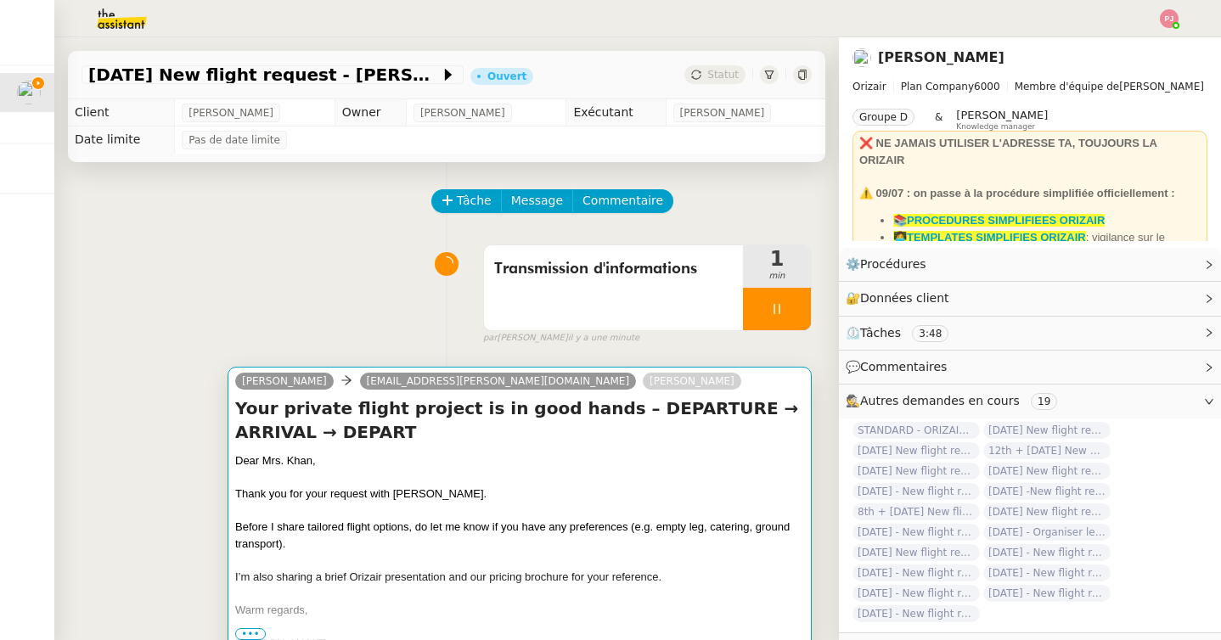
click at [398, 464] on div "Dear Mrs. Khan," at bounding box center [519, 460] width 569 height 17
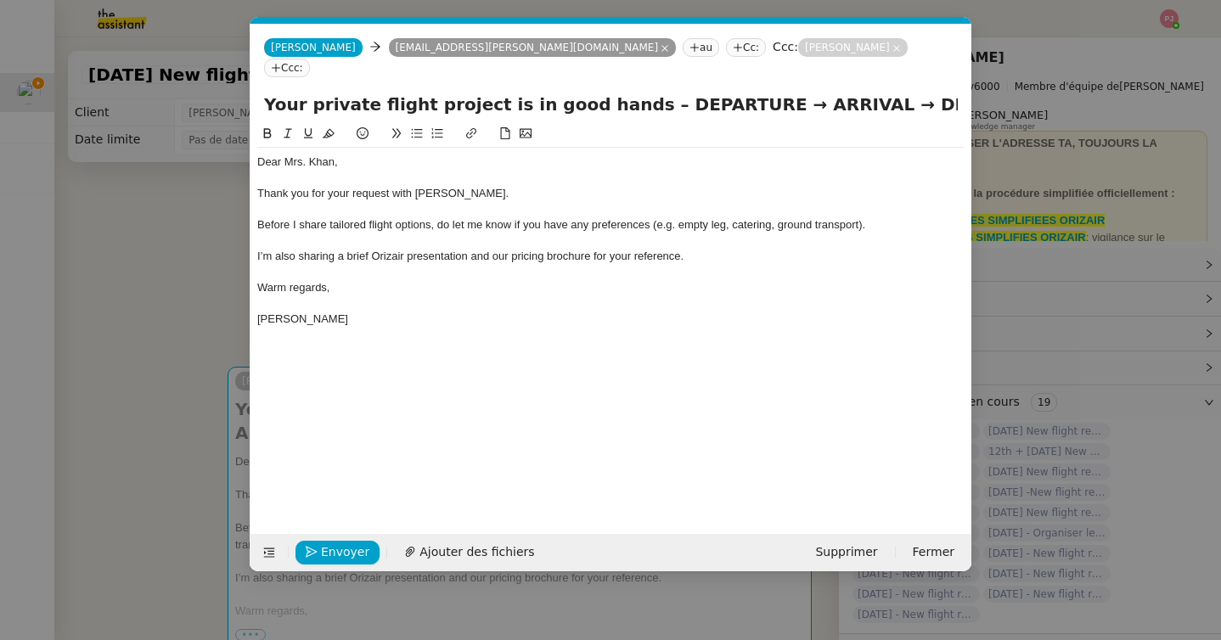
scroll to position [0, 99]
drag, startPoint x: 835, startPoint y: 88, endPoint x: 933, endPoint y: 94, distance: 97.8
click at [933, 94] on input "Your private flight project is in good hands – DEPARTURE → ARRIVAL → DEPART" at bounding box center [610, 104] width 693 height 25
paste input "[GEOGRAPHIC_DATA]"
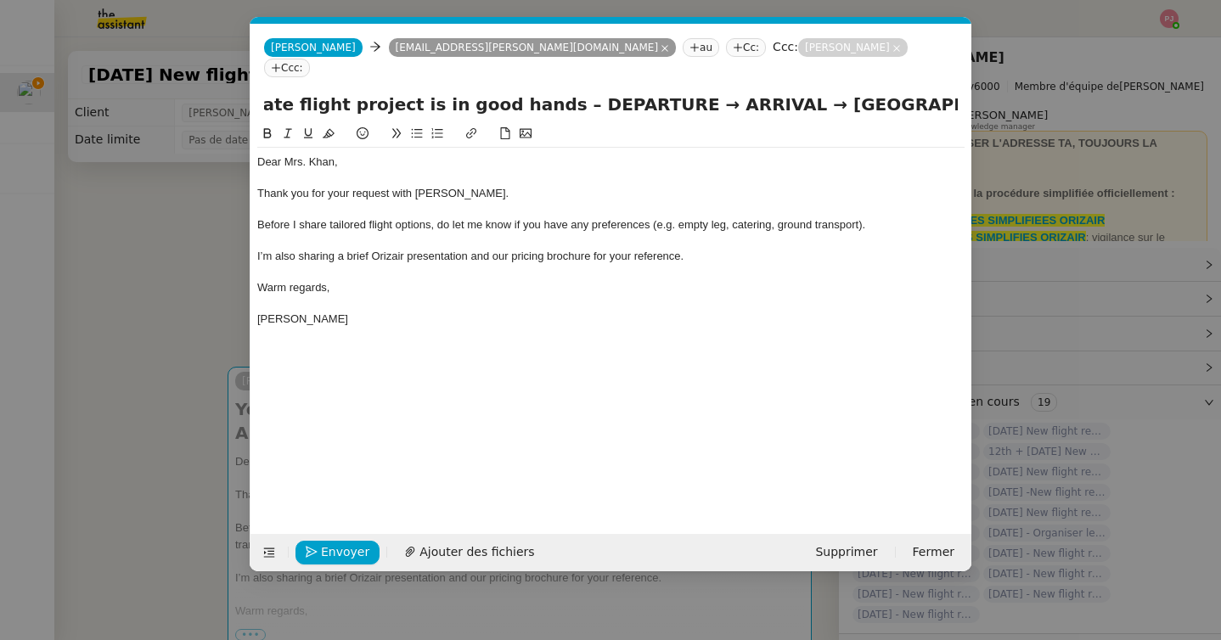
type input "Your private flight project is in good hands – DEPARTURE → ARRIVAL → [GEOGRAPHI…"
click at [255, 297] on nz-spin "Dear Mrs. [PERSON_NAME], Thank you for your request with [PERSON_NAME]. Before …" at bounding box center [610, 319] width 721 height 390
click at [221, 300] on nz-modal-container "orizair accu Service ✈️Orizair - Accu sé de réception de la demande (FR) - En c…" at bounding box center [610, 320] width 1221 height 640
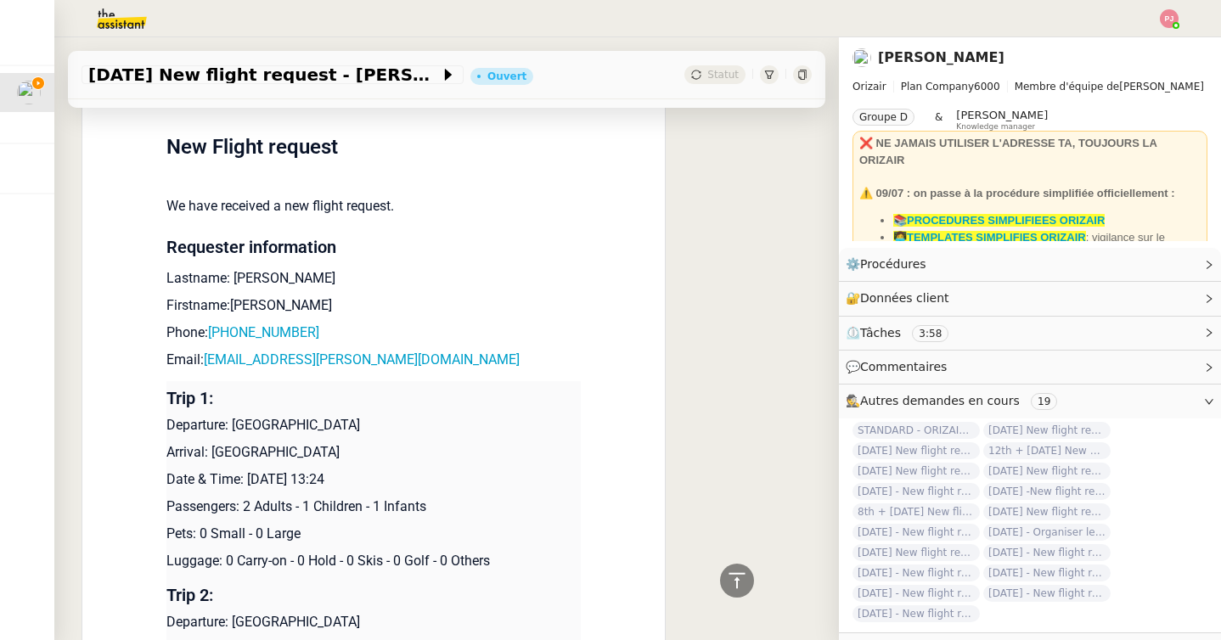
scroll to position [845, 0]
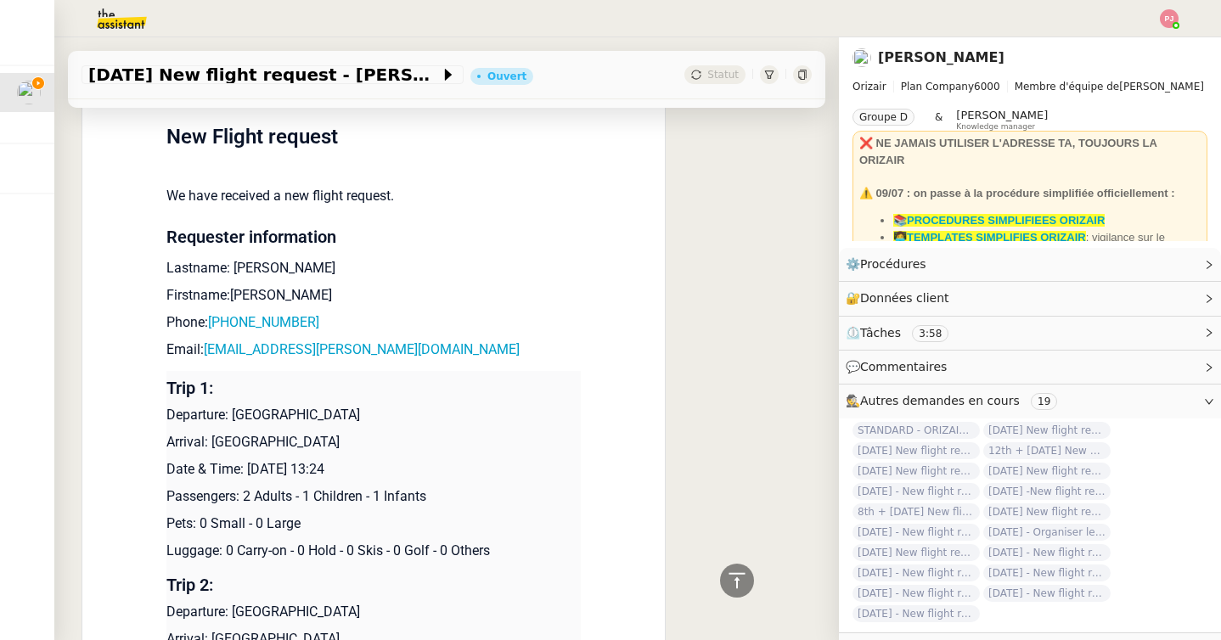
drag, startPoint x: 406, startPoint y: 415, endPoint x: 236, endPoint y: 413, distance: 169.8
click at [236, 413] on p "Departure: [GEOGRAPHIC_DATA]" at bounding box center [373, 415] width 414 height 20
copy p "[GEOGRAPHIC_DATA]"
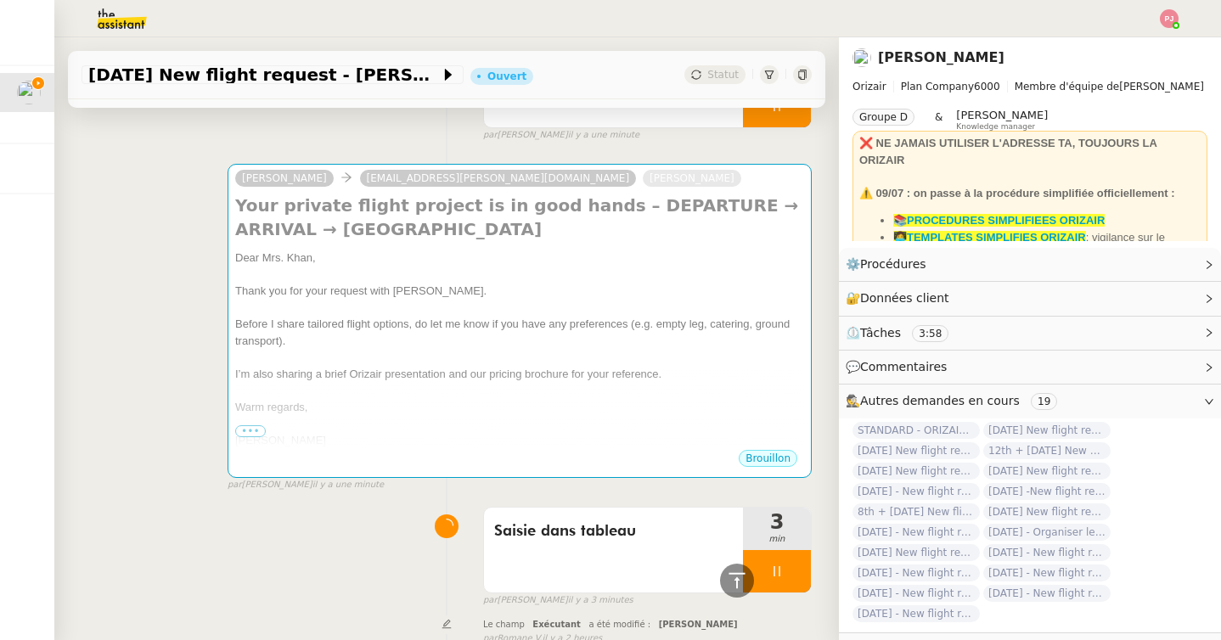
scroll to position [0, 0]
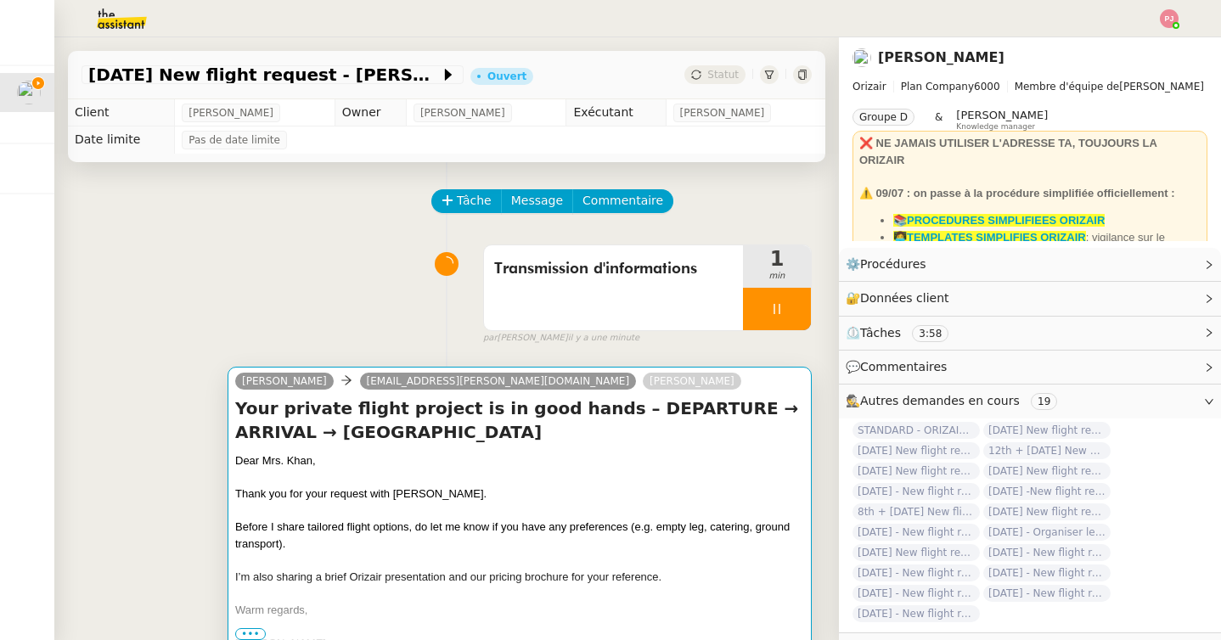
click at [434, 438] on h4 "Your private flight project is in good hands – DEPARTURE → ARRIVAL → [GEOGRAPHI…" at bounding box center [519, 420] width 569 height 48
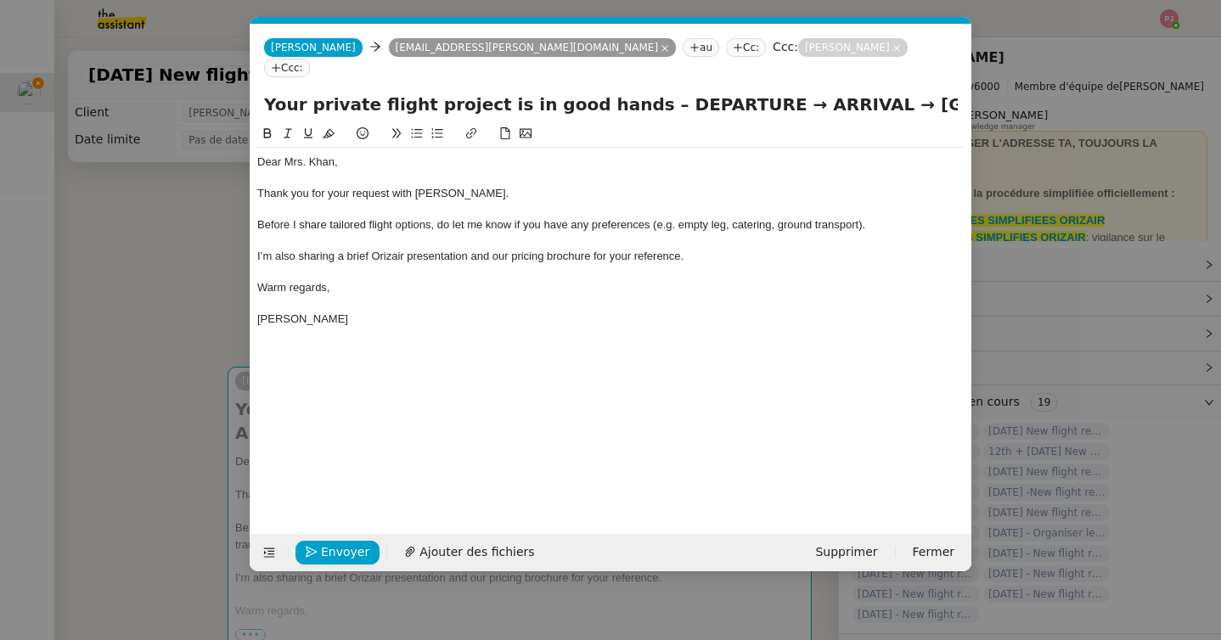
scroll to position [0, 99]
drag, startPoint x: 836, startPoint y: 85, endPoint x: 1032, endPoint y: 106, distance: 197.2
click at [1032, 106] on nz-modal-container "orizair accu Service ✈️Orizair - Accu sé de réception de la demande (FR) - En c…" at bounding box center [610, 320] width 1221 height 640
paste input "London Heathrow"
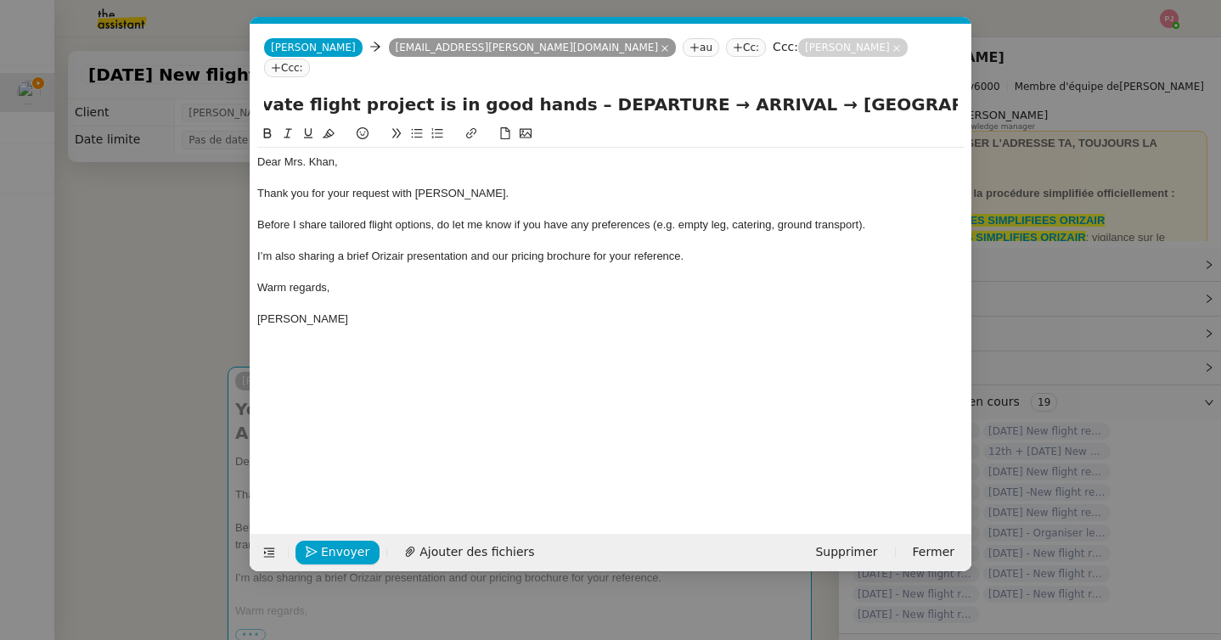
drag, startPoint x: 540, startPoint y: 86, endPoint x: 637, endPoint y: 86, distance: 96.8
click at [637, 92] on input "Your private flight project is in good hands – DEPARTURE → ARRIVAL → [GEOGRAPHI…" at bounding box center [610, 104] width 693 height 25
paste input "[GEOGRAPHIC_DATA]"
type input "Your private flight project is in good hands – [GEOGRAPHIC_DATA] → ARRIVAL → [G…"
click at [132, 309] on nz-modal-container "orizair accu Service ✈️Orizair - Accu sé de réception de la demande (FR) - En c…" at bounding box center [610, 320] width 1221 height 640
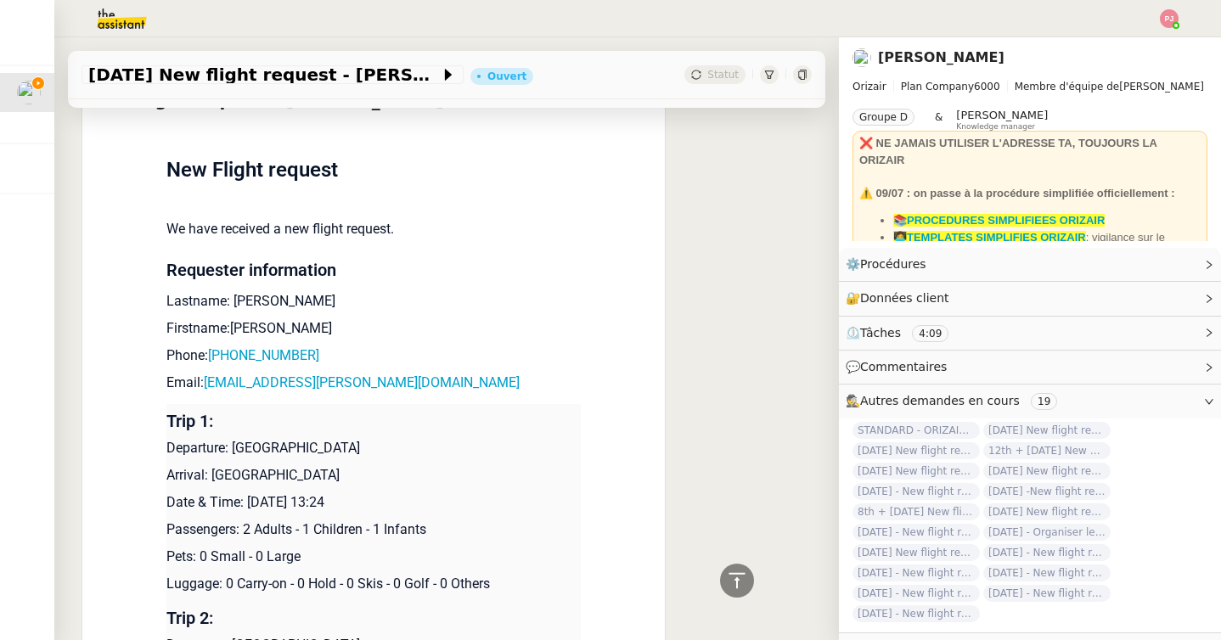
scroll to position [822, 0]
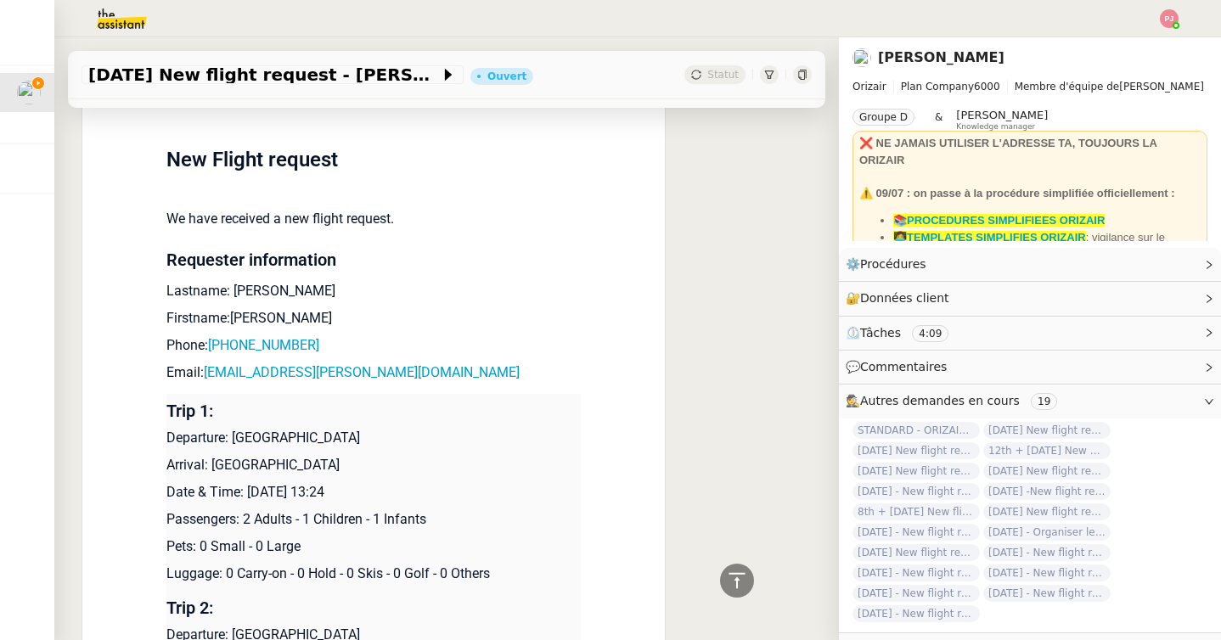
drag, startPoint x: 214, startPoint y: 463, endPoint x: 413, endPoint y: 469, distance: 199.6
click at [413, 469] on p "Arrival: [GEOGRAPHIC_DATA]" at bounding box center [373, 465] width 414 height 20
copy p "[GEOGRAPHIC_DATA]"
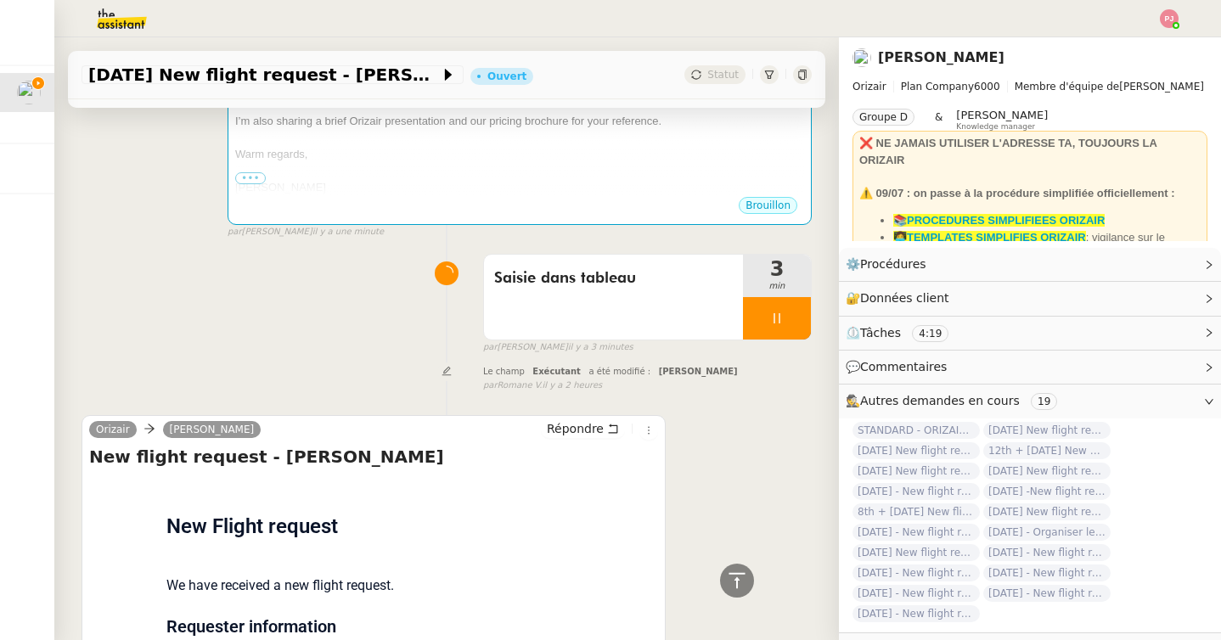
scroll to position [0, 0]
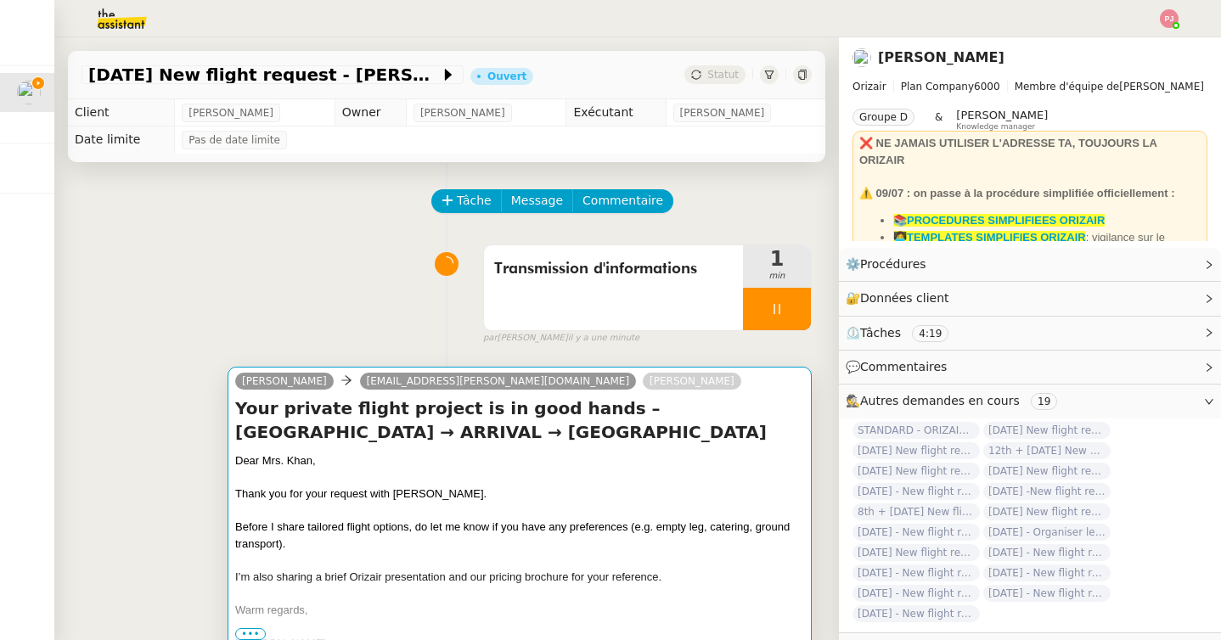
click at [419, 489] on span "Thank you for your request with [PERSON_NAME]." at bounding box center [360, 493] width 251 height 13
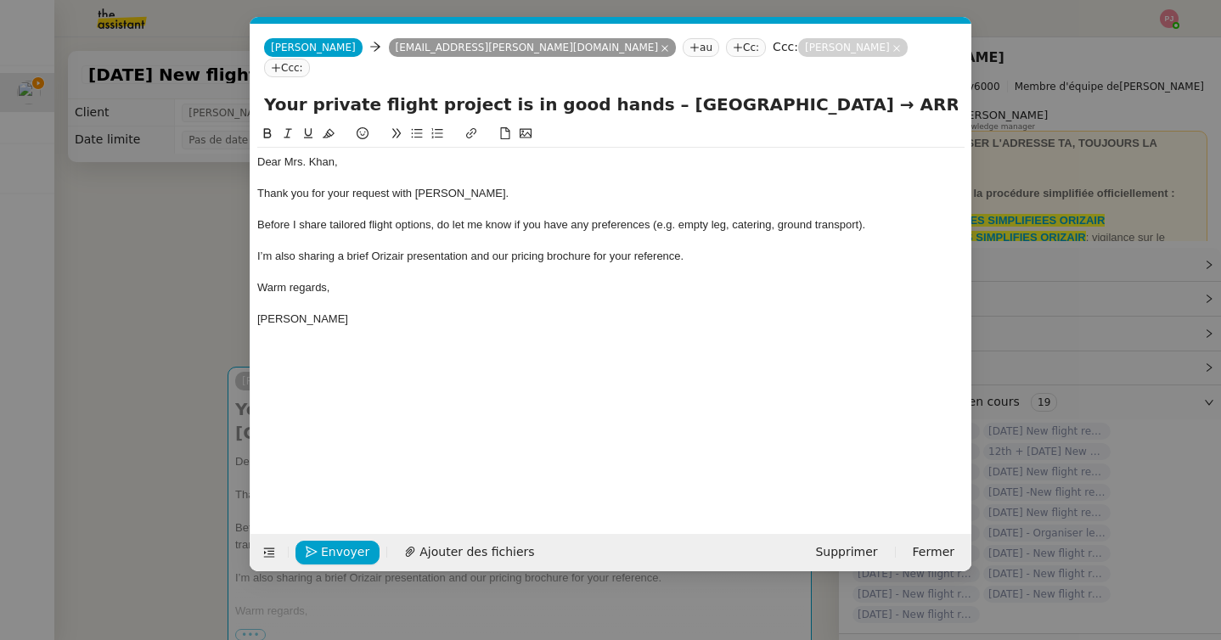
scroll to position [0, 99]
drag, startPoint x: 843, startPoint y: 80, endPoint x: 911, endPoint y: 81, distance: 67.9
click at [911, 92] on input "Your private flight project is in good hands – [GEOGRAPHIC_DATA] → ARRIVAL → [G…" at bounding box center [610, 104] width 693 height 25
paste input "[GEOGRAPHIC_DATA]"
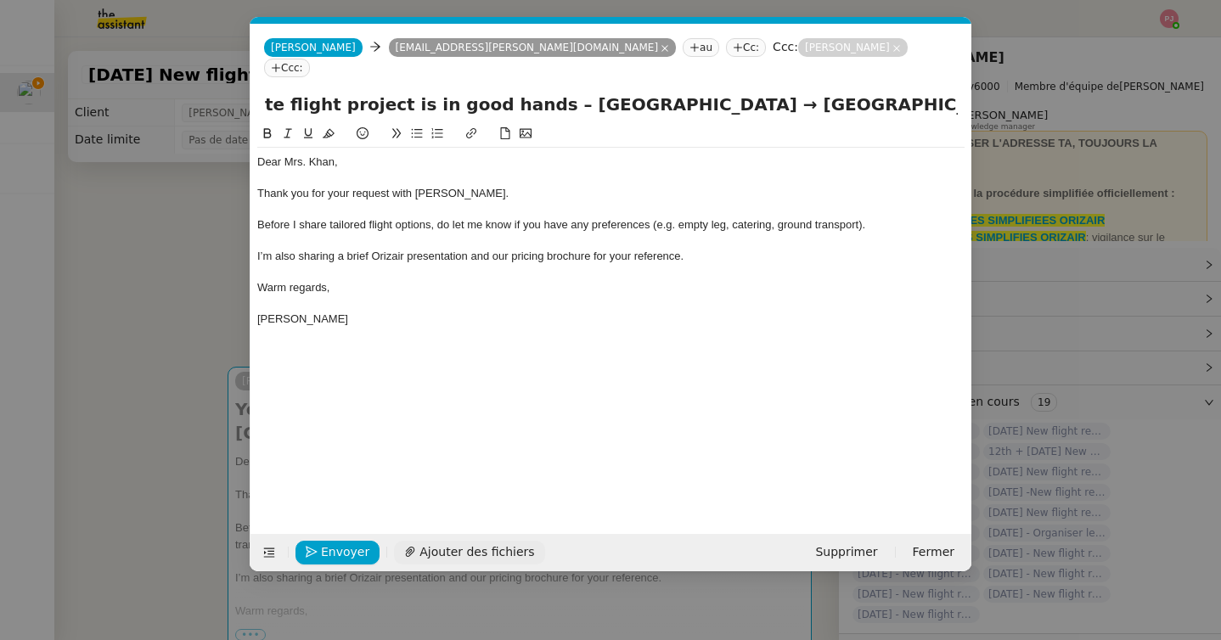
type input "Your private flight project is in good hands – [GEOGRAPHIC_DATA] → [GEOGRAPHIC_…"
click at [457, 553] on span "Ajouter des fichiers" at bounding box center [476, 552] width 115 height 20
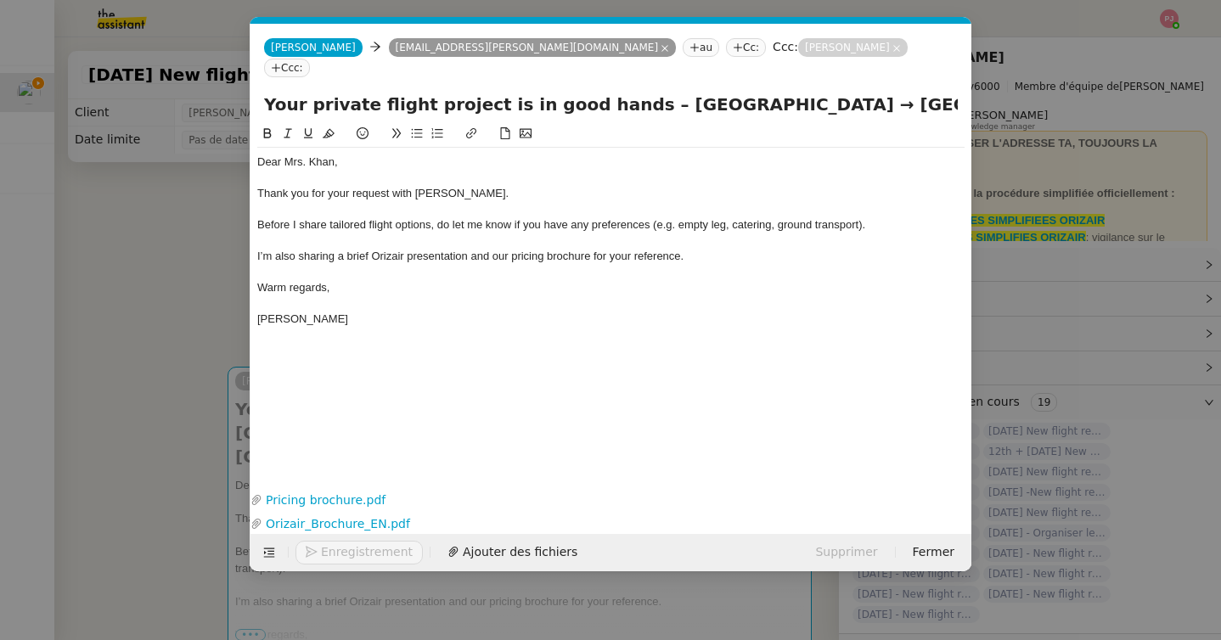
click at [179, 337] on nz-modal-container "orizair accu Service ✈️Orizair - Accu sé de réception de la demande (FR) - En c…" at bounding box center [610, 320] width 1221 height 640
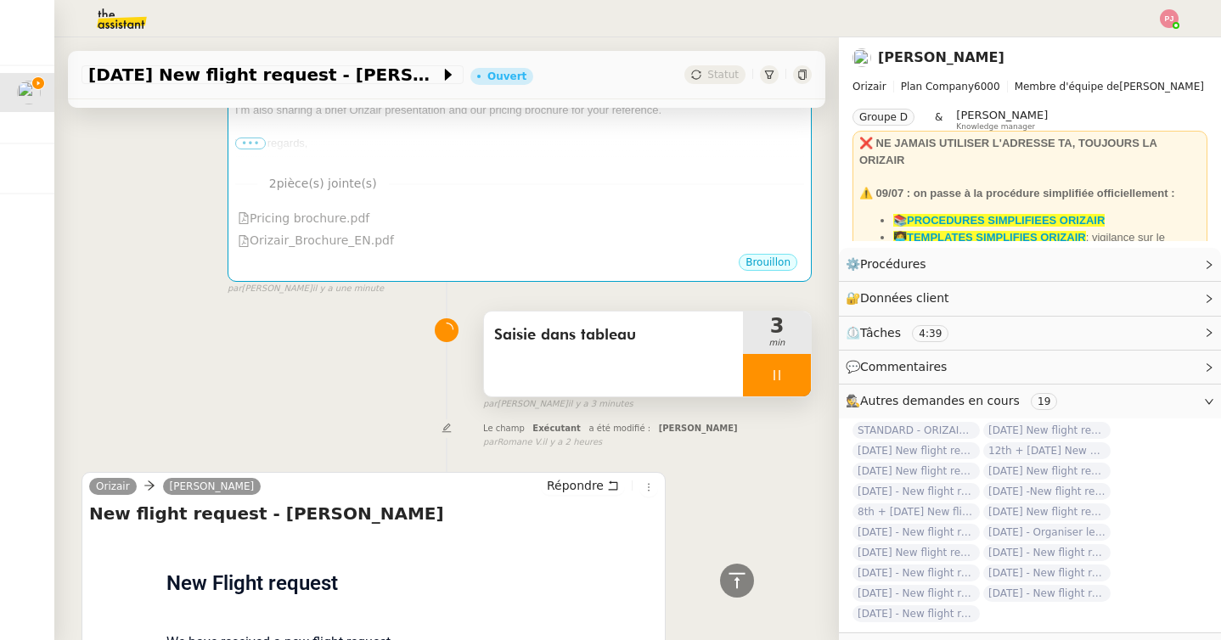
scroll to position [530, 0]
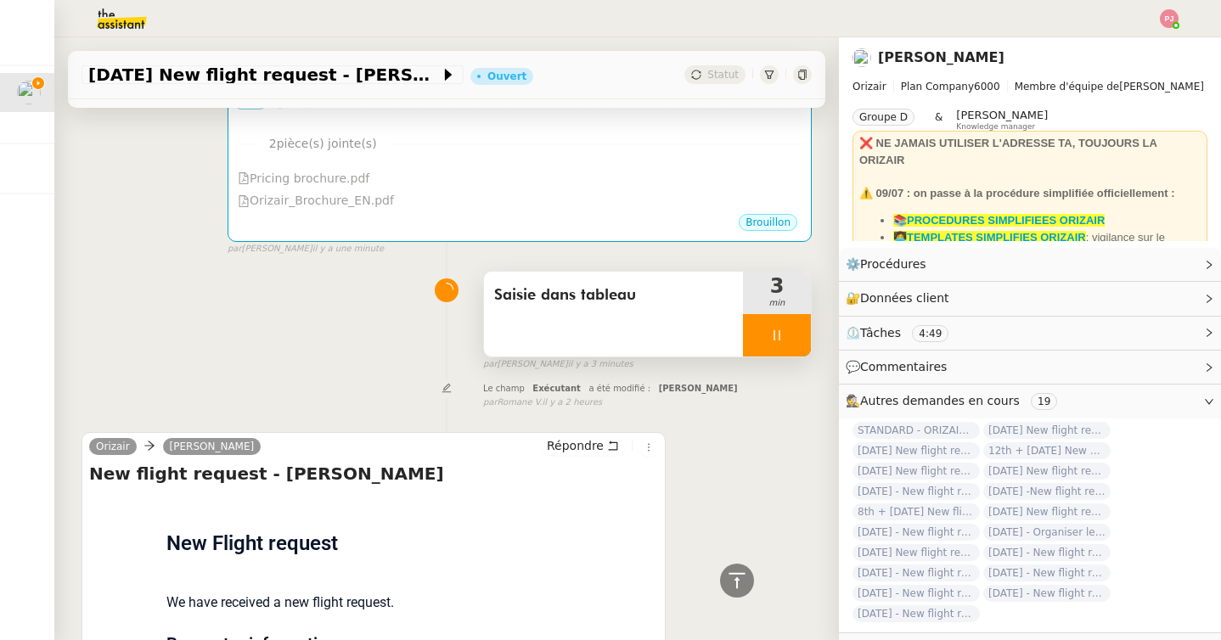
click at [746, 345] on div at bounding box center [777, 335] width 68 height 42
click at [781, 345] on button at bounding box center [794, 335] width 34 height 42
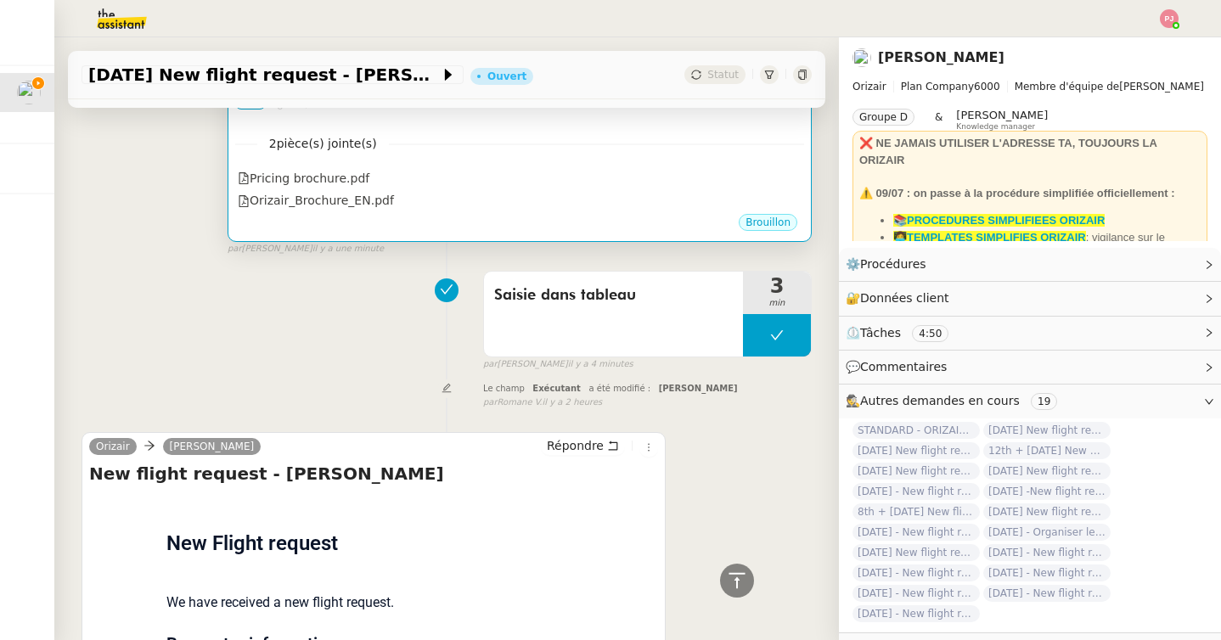
click at [488, 143] on nz-divider "2 pièce(s) jointe(s)" at bounding box center [519, 144] width 569 height 20
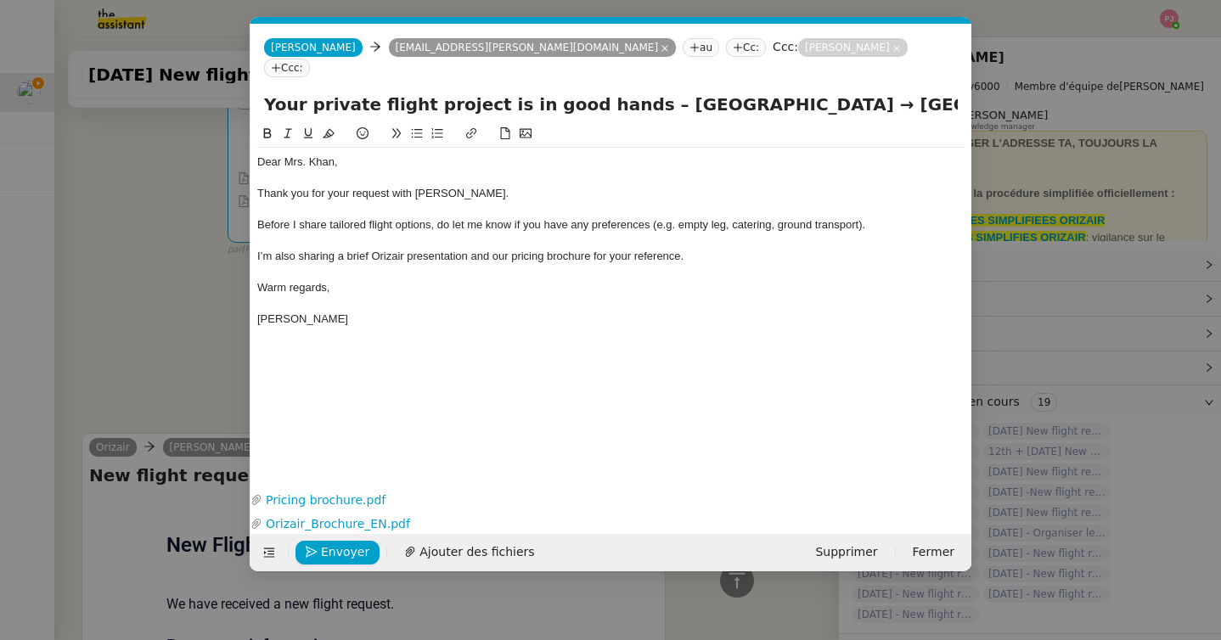
scroll to position [0, 99]
click at [342, 548] on span "Envoyer" at bounding box center [345, 552] width 48 height 20
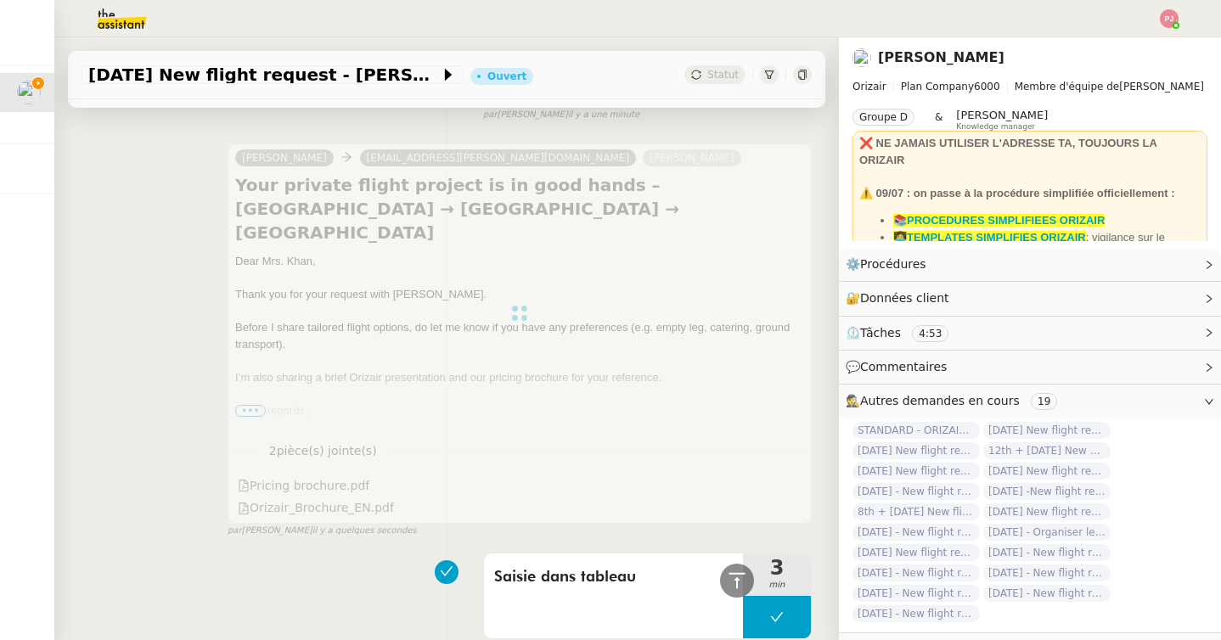
scroll to position [0, 0]
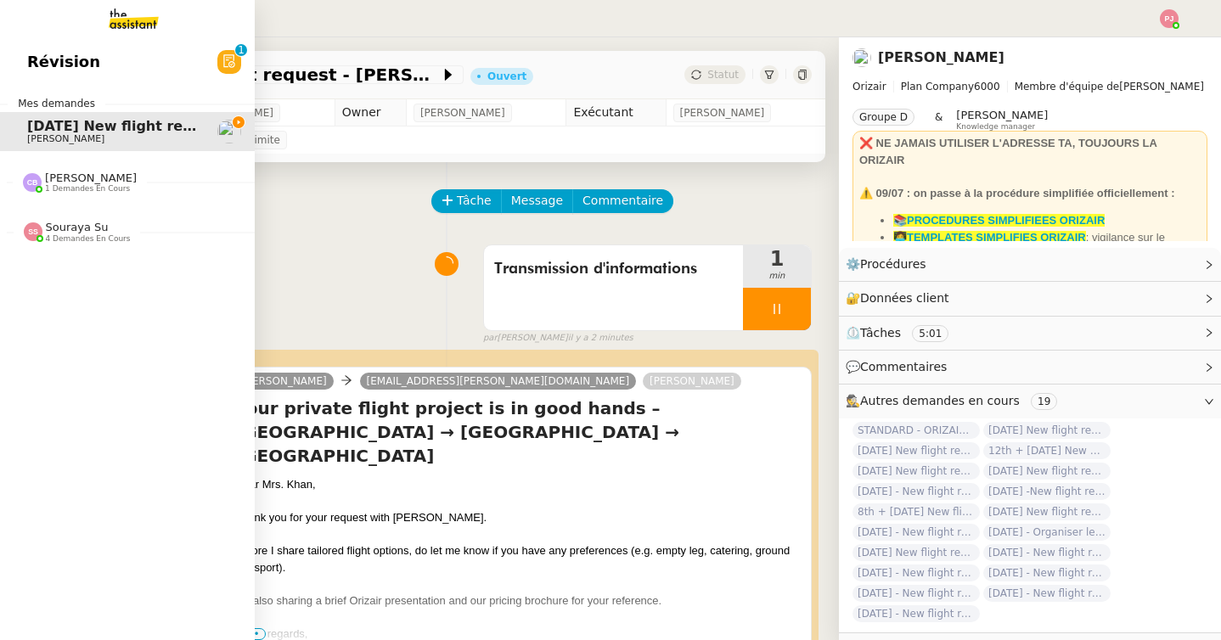
click at [41, 237] on div at bounding box center [33, 231] width 19 height 19
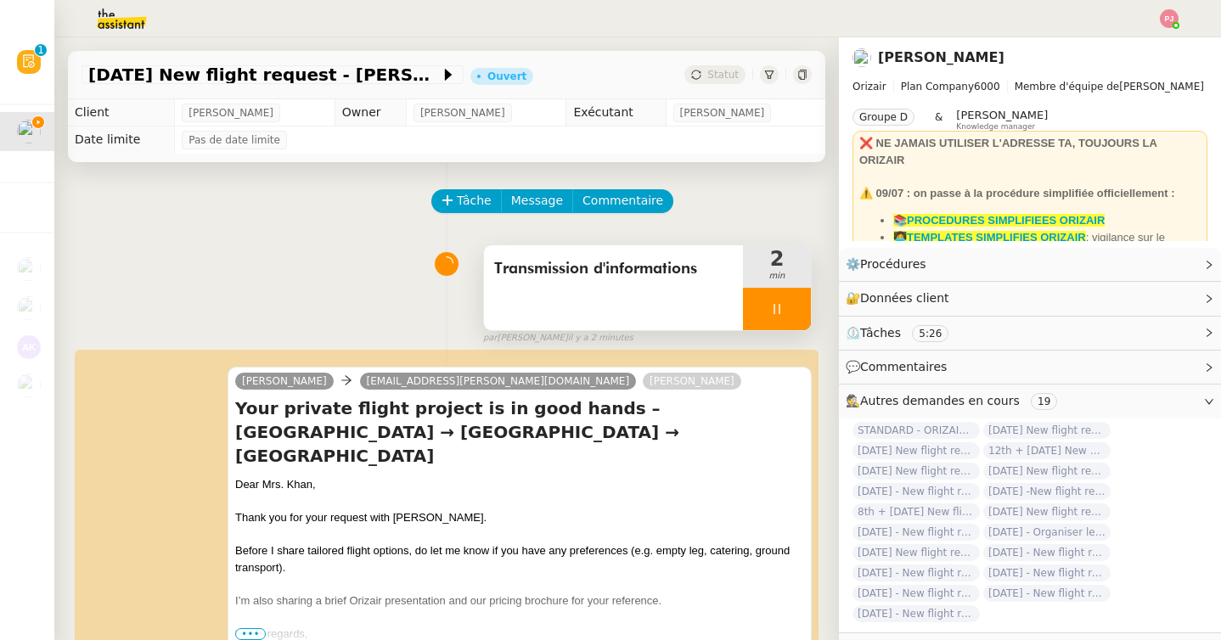
click at [767, 308] on div at bounding box center [777, 309] width 68 height 42
click at [794, 308] on icon at bounding box center [794, 308] width 13 height 9
